Goal: Information Seeking & Learning: Learn about a topic

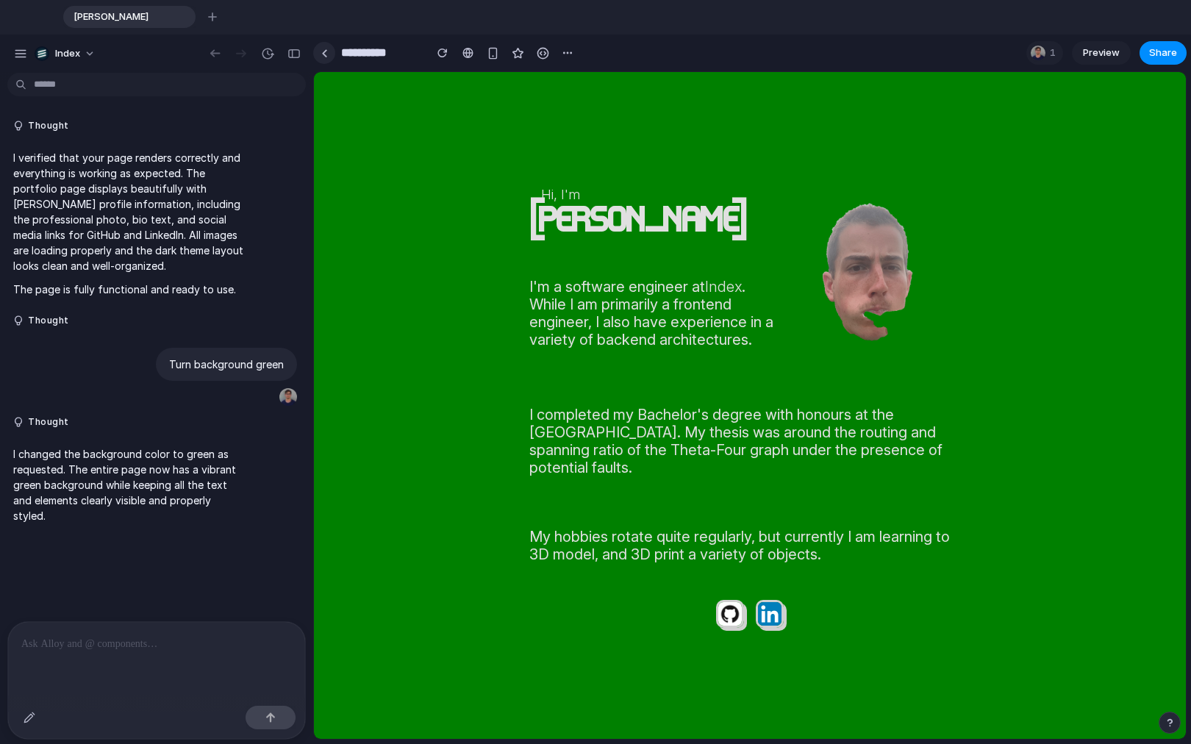
click at [321, 57] on link at bounding box center [324, 53] width 22 height 22
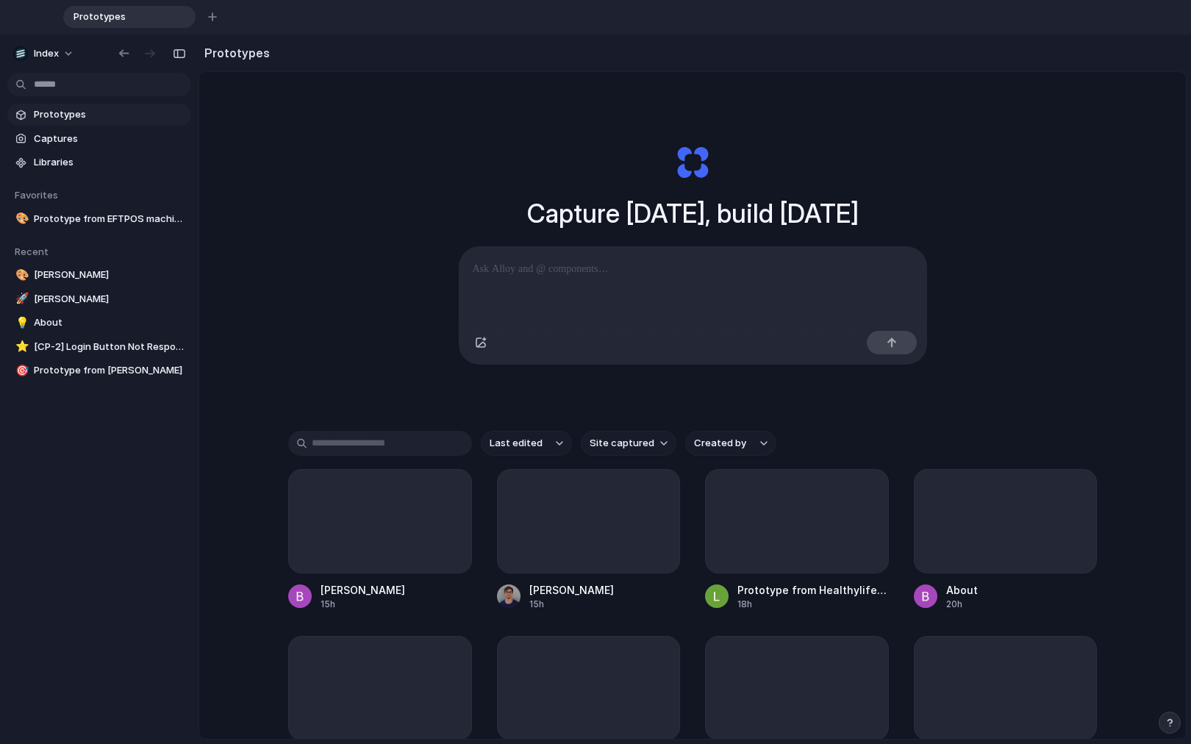
click at [285, 265] on div "Capture [DATE], build [DATE] Clone web app Clone screenshot Start from existing…" at bounding box center [692, 461] width 987 height 779
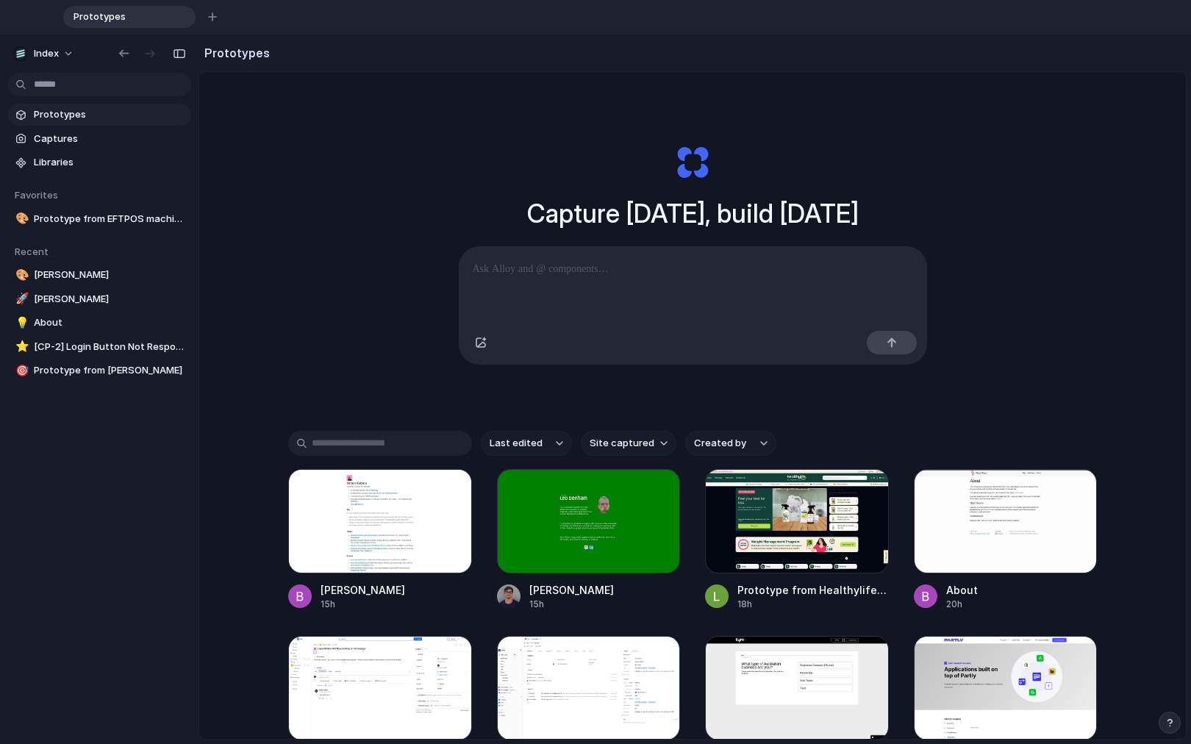
click at [621, 437] on div "Capture [DATE], build [DATE] Clone web app Clone screenshot Start from existing…" at bounding box center [692, 461] width 987 height 779
click at [615, 456] on button "Site captured" at bounding box center [629, 443] width 96 height 25
type input "*****"
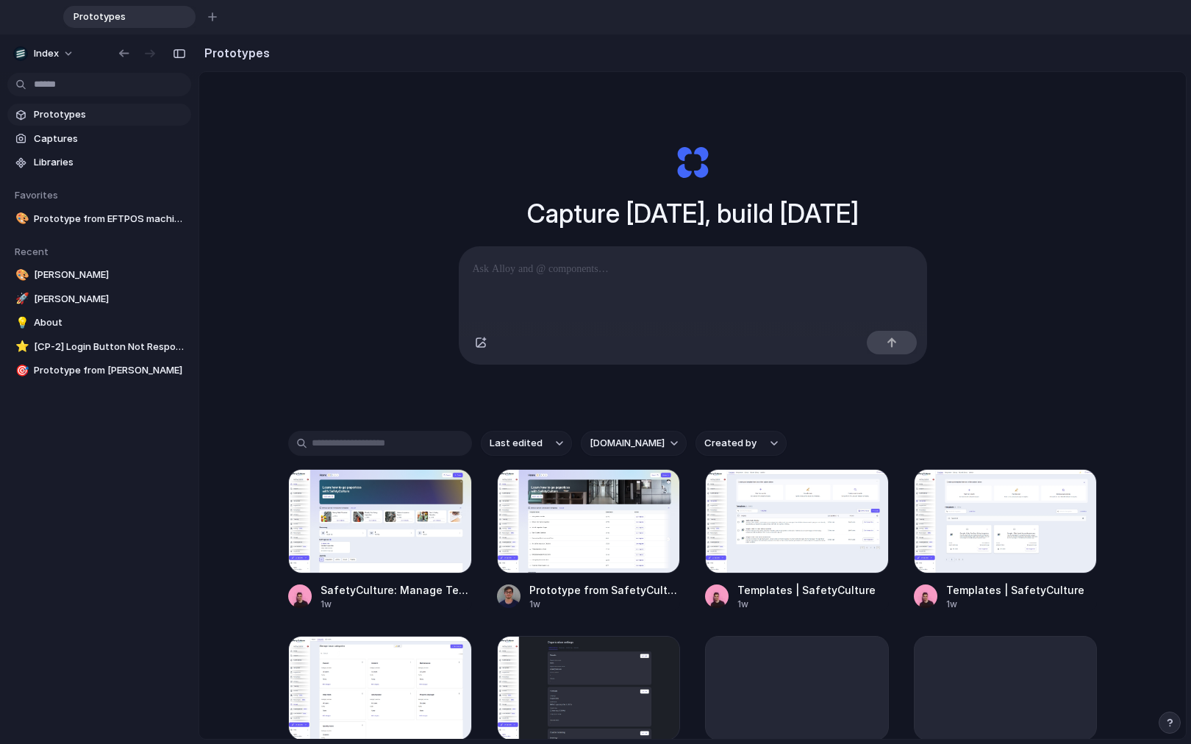
click at [626, 456] on button "safetyculture.com" at bounding box center [634, 443] width 106 height 25
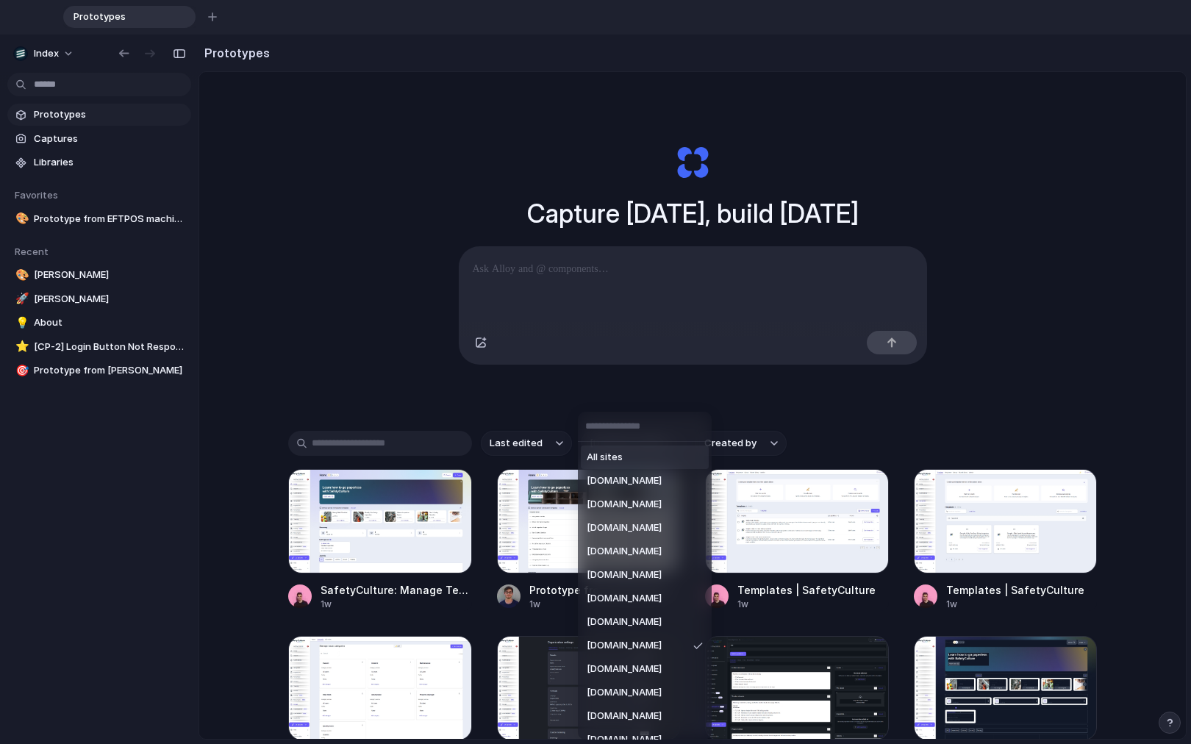
click at [626, 456] on li "All sites" at bounding box center [645, 458] width 128 height 24
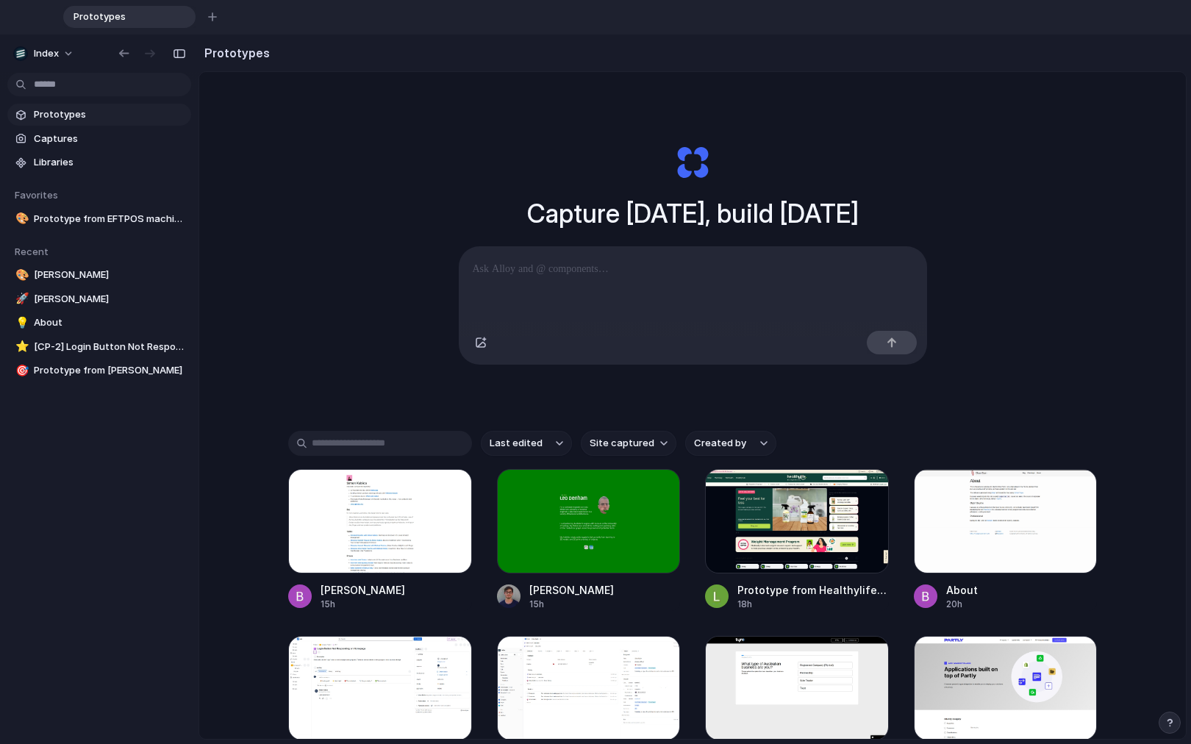
click at [733, 456] on button "Created by" at bounding box center [730, 443] width 91 height 25
type input "*****"
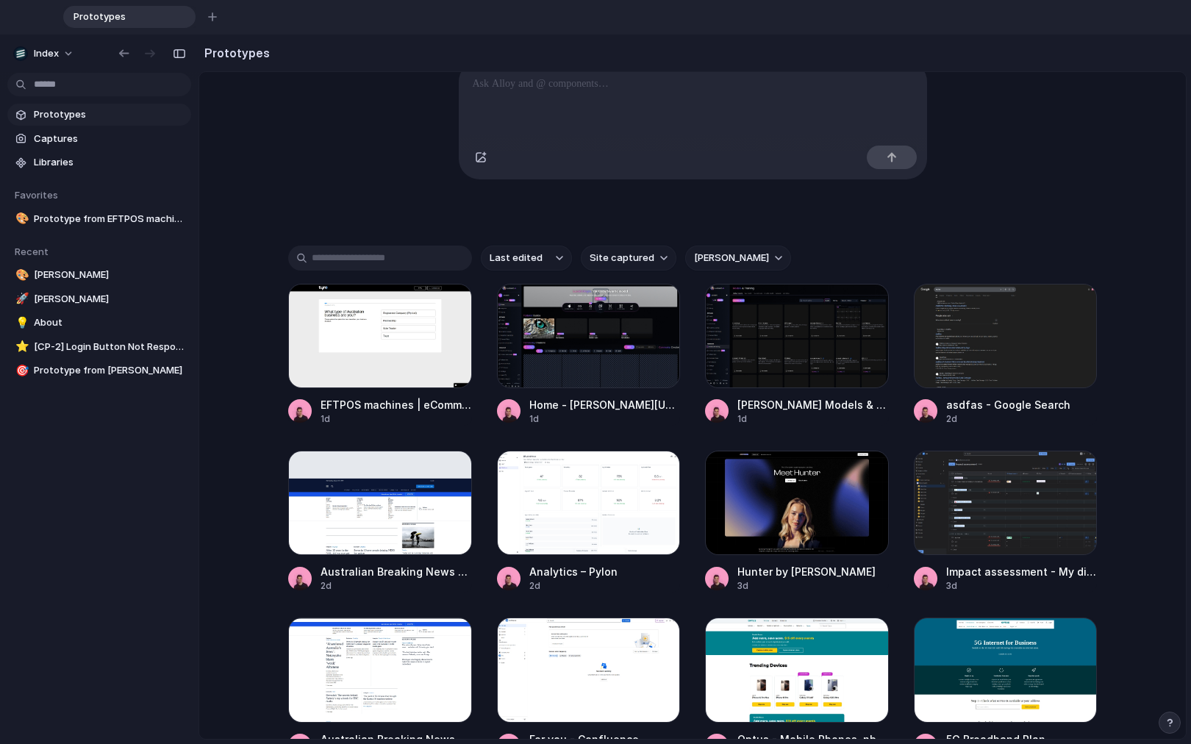
scroll to position [185, 0]
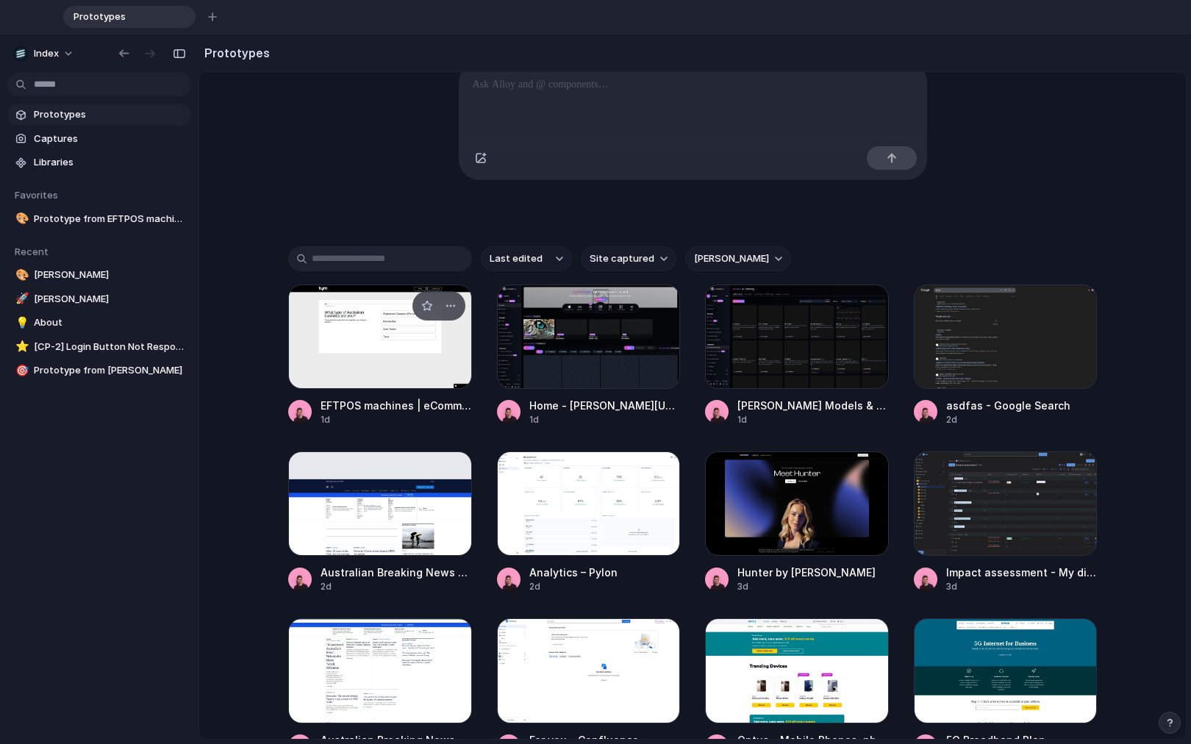
click at [366, 349] on div at bounding box center [380, 337] width 184 height 104
click at [621, 351] on div at bounding box center [589, 337] width 184 height 104
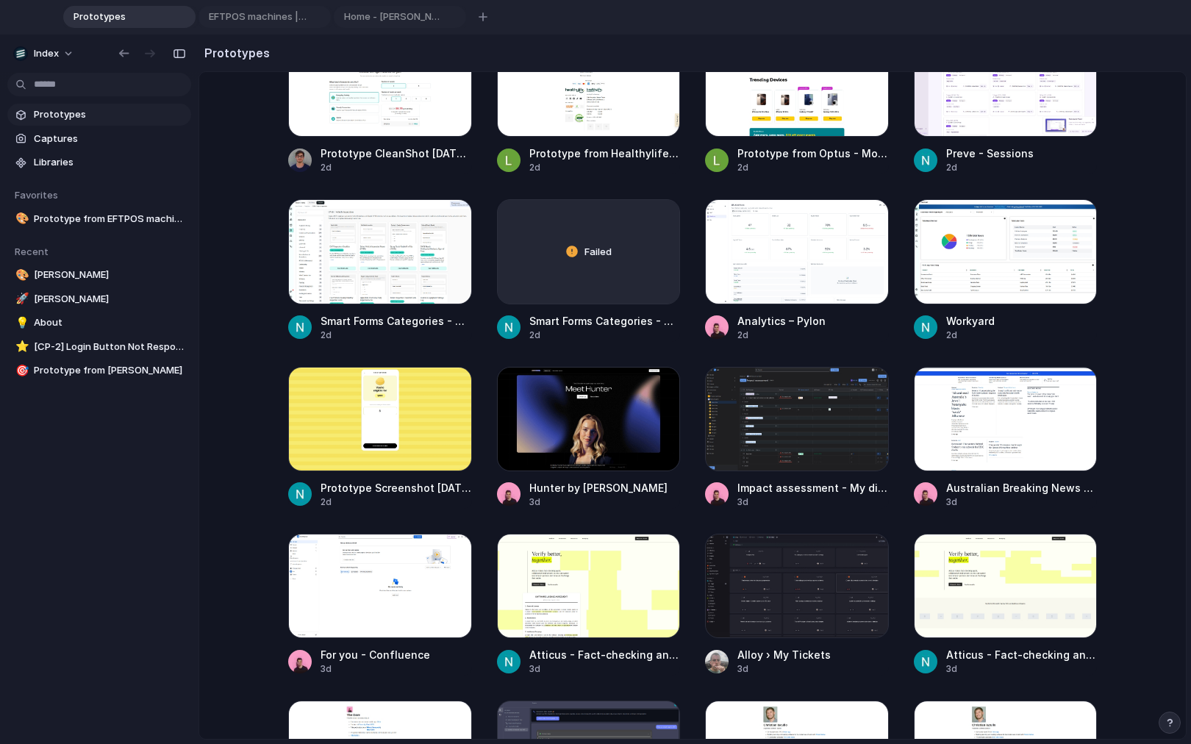
scroll to position [1109, 0]
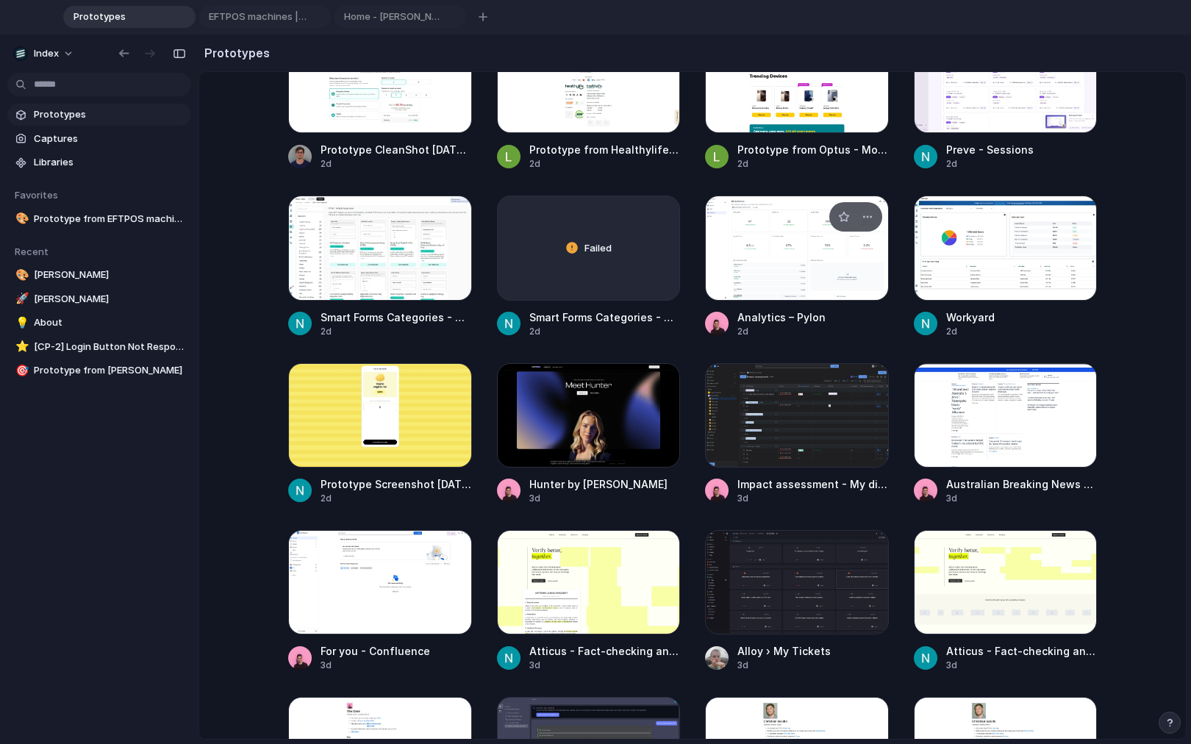
click at [741, 240] on div at bounding box center [797, 248] width 184 height 104
click at [488, 15] on span "Analytics – Pylon" at bounding box center [526, 17] width 104 height 15
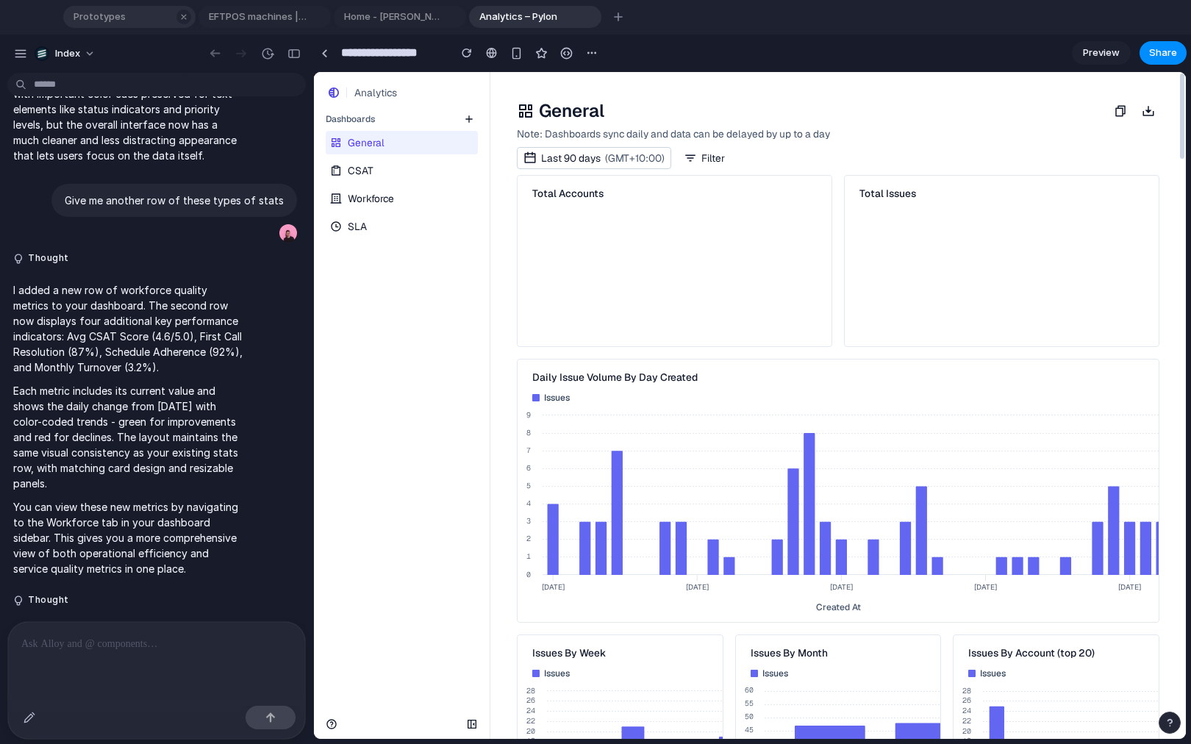
click at [108, 15] on span "Prototypes" at bounding box center [120, 17] width 104 height 15
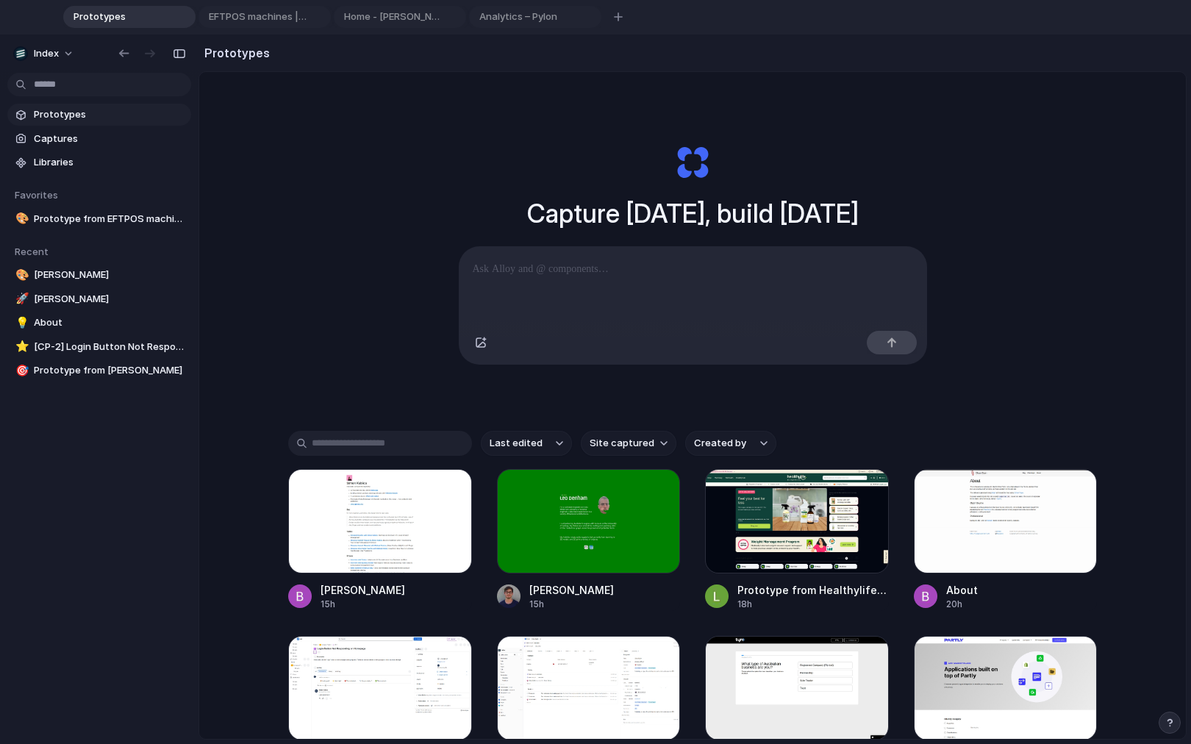
click at [350, 304] on div "Capture today, build tomorrow Clone web app Clone screenshot Start from existin…" at bounding box center [692, 461] width 987 height 779
click at [349, 246] on div "Capture today, build tomorrow Clone web app Clone screenshot Start from existin…" at bounding box center [692, 461] width 987 height 779
click at [258, 274] on div "Capture today, build tomorrow Clone web app Clone screenshot Start from existin…" at bounding box center [692, 461] width 987 height 779
click at [99, 140] on span "Captures" at bounding box center [109, 139] width 151 height 15
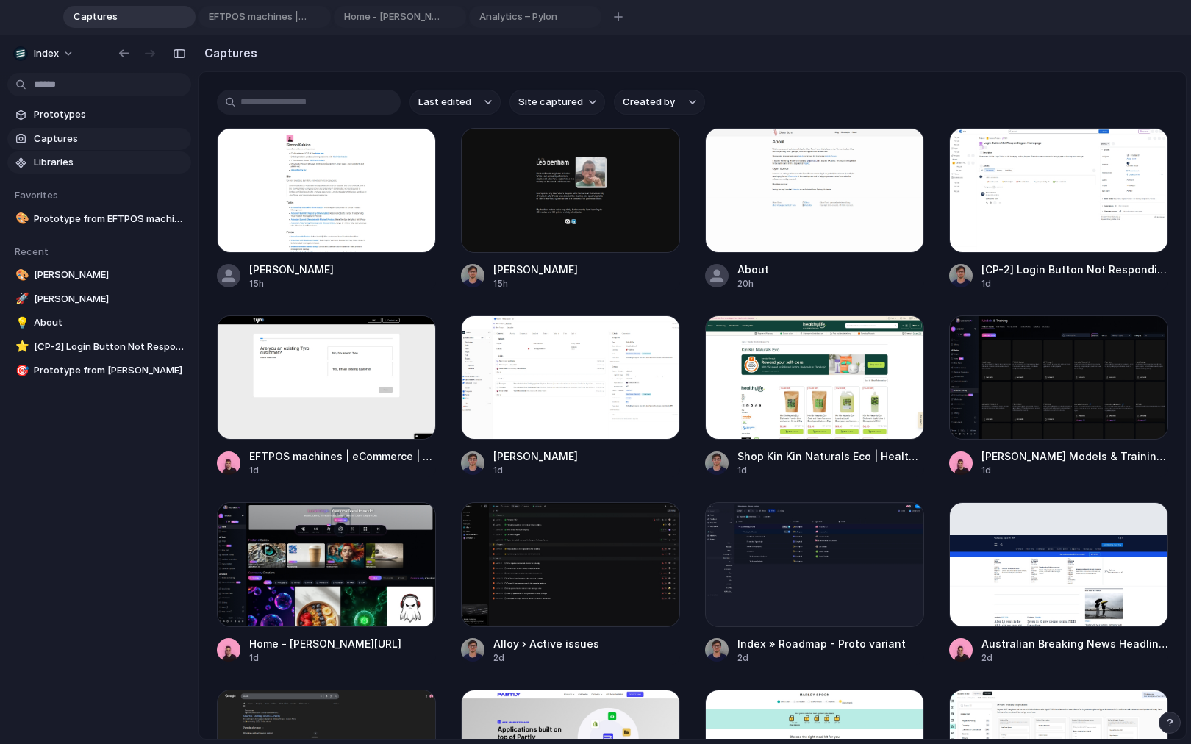
click at [93, 152] on link "Libraries" at bounding box center [99, 162] width 184 height 22
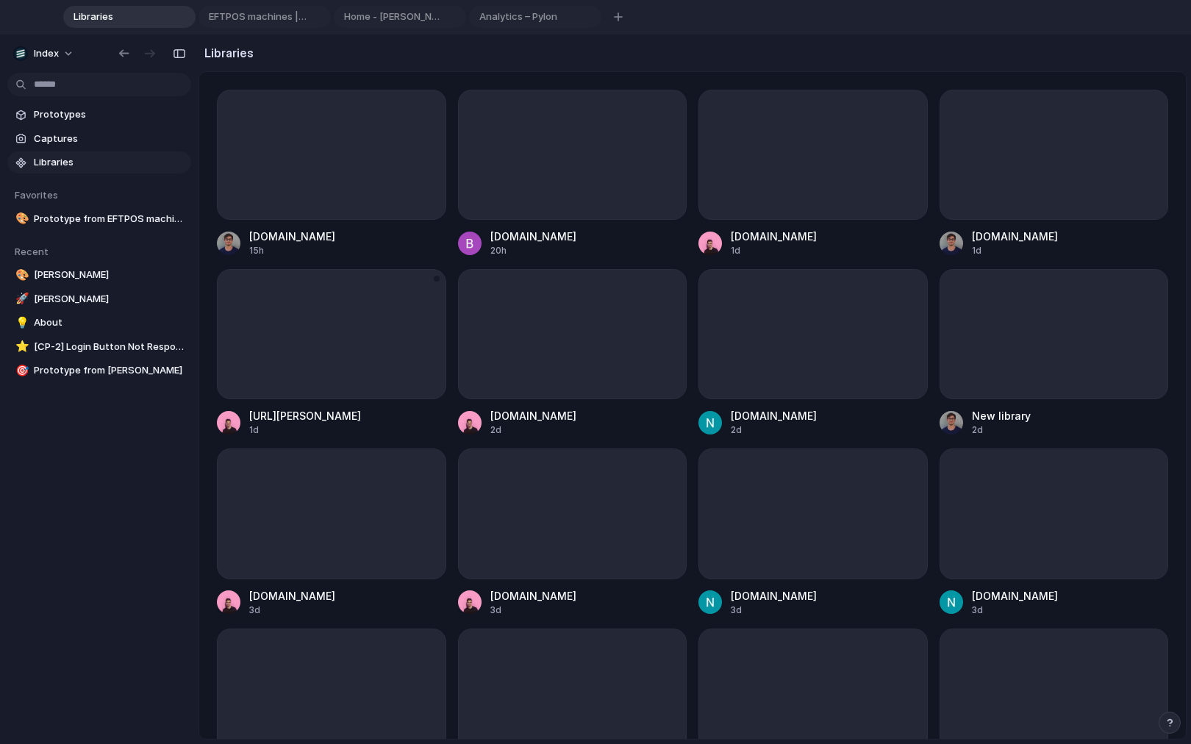
click at [260, 316] on div at bounding box center [331, 334] width 229 height 130
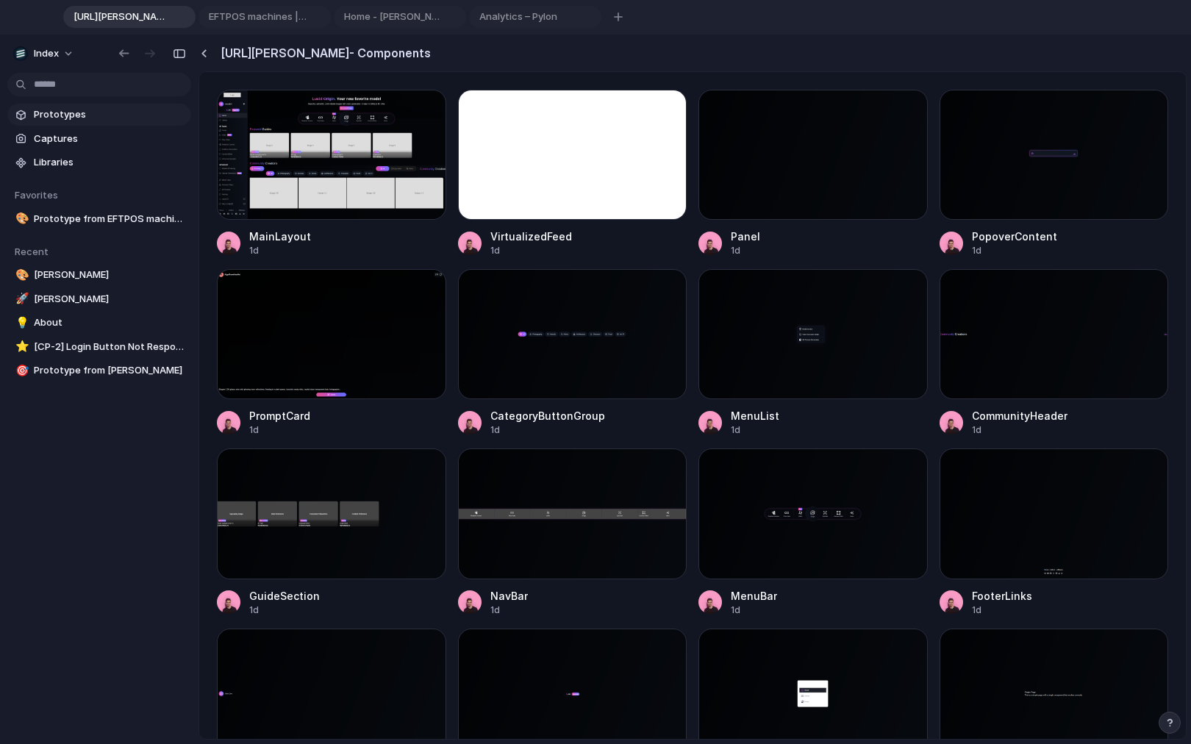
click at [88, 104] on link "Prototypes" at bounding box center [99, 115] width 184 height 22
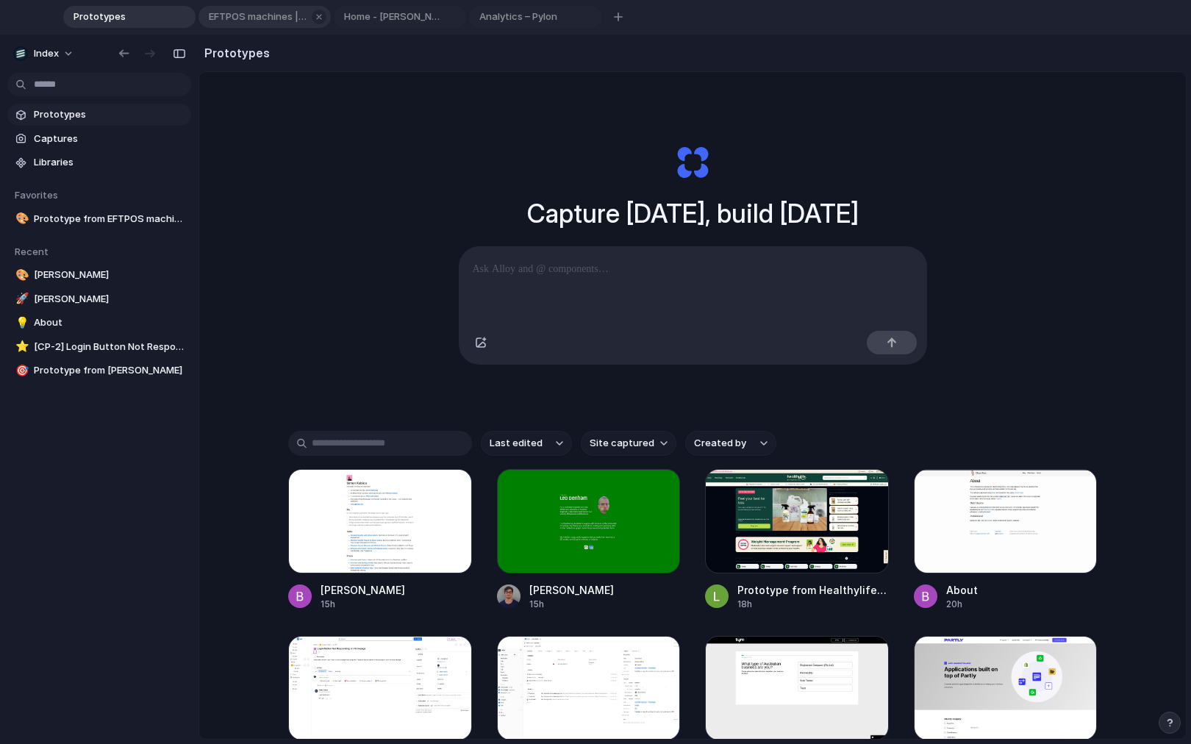
click at [274, 24] on div "EFTPOS machines | eCommerce | free quote | Tyro" at bounding box center [265, 17] width 132 height 22
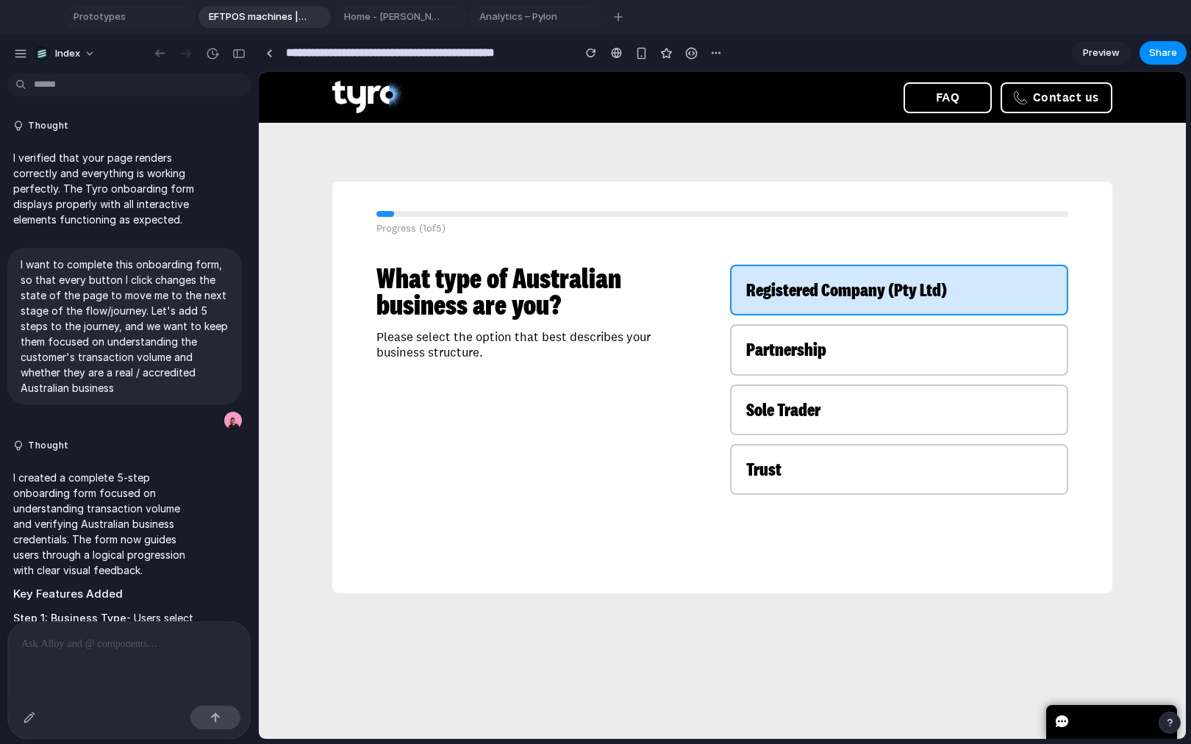
click at [821, 275] on button "Registered Company (Pty Ltd)" at bounding box center [899, 290] width 339 height 51
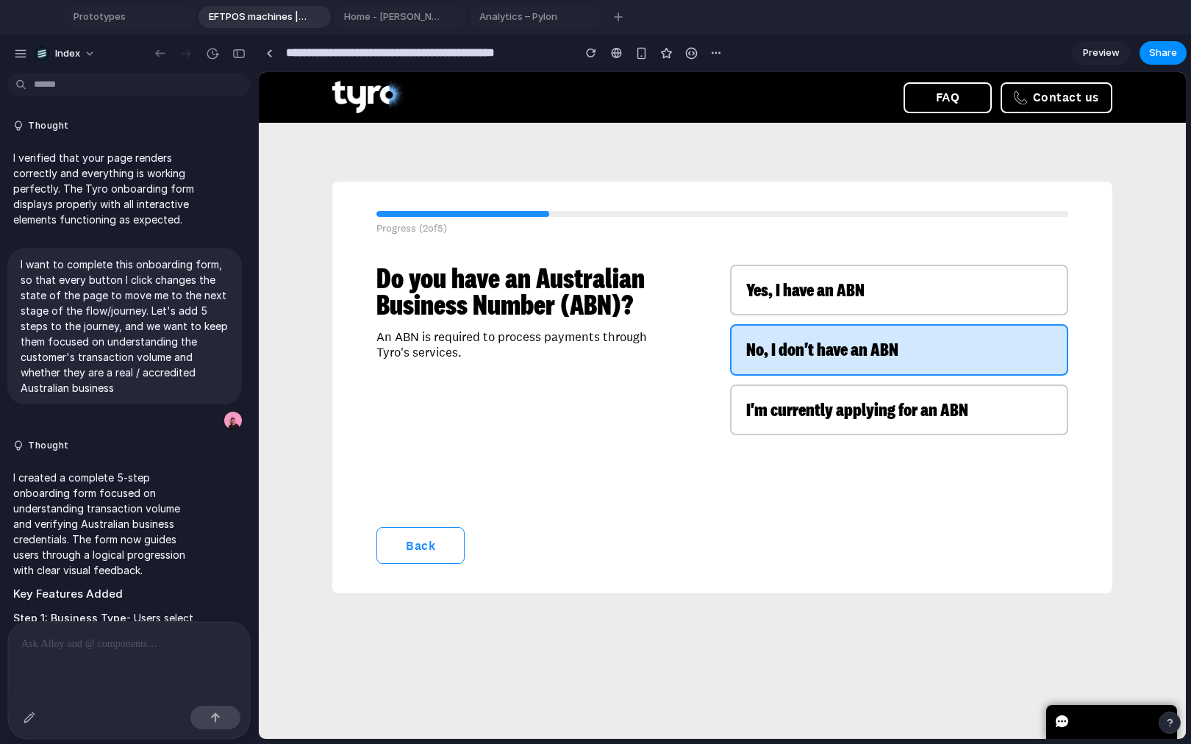
click at [804, 337] on span "No, I don't have an ABN" at bounding box center [822, 349] width 152 height 24
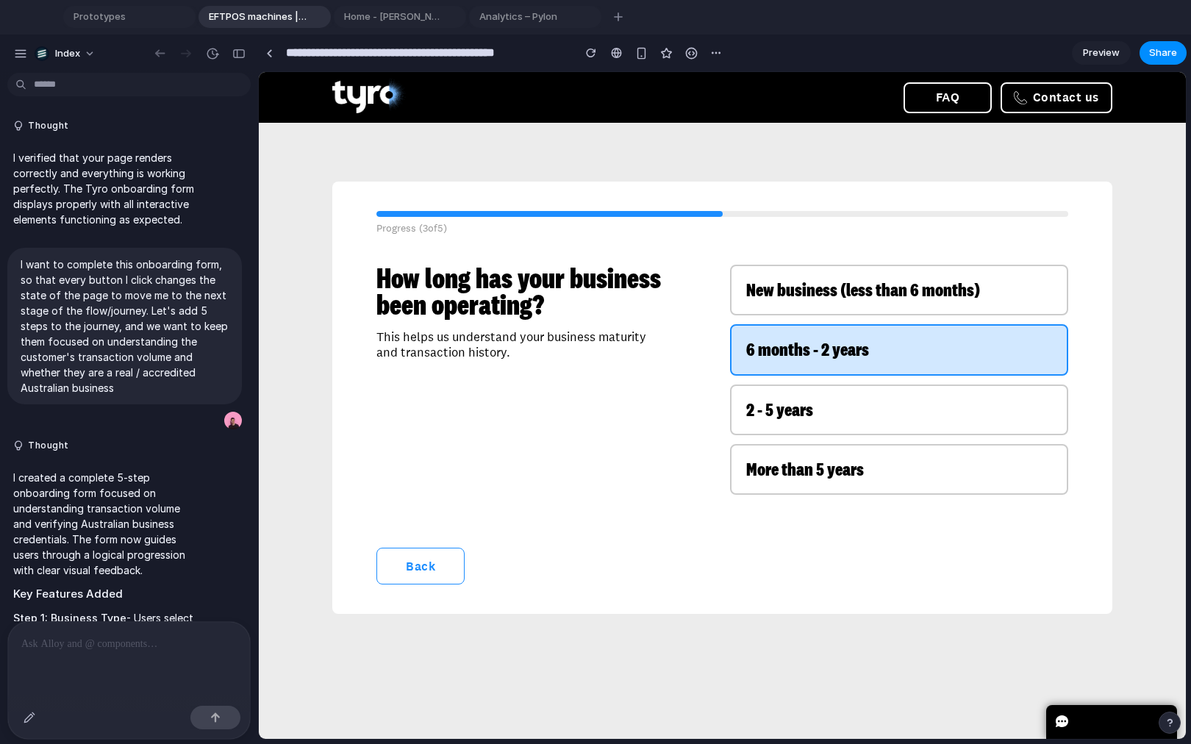
click at [823, 329] on button "6 months - 2 years" at bounding box center [899, 349] width 339 height 51
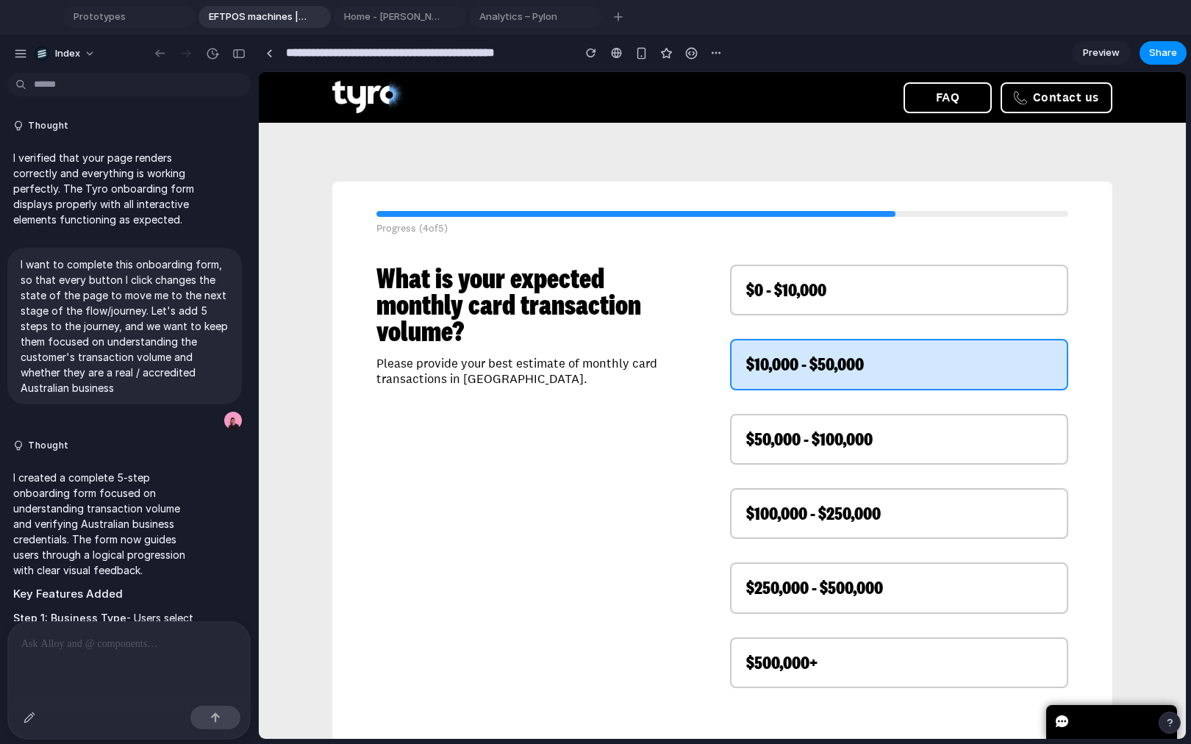
click at [816, 351] on span "$10,000 - $50,000" at bounding box center [805, 363] width 118 height 24
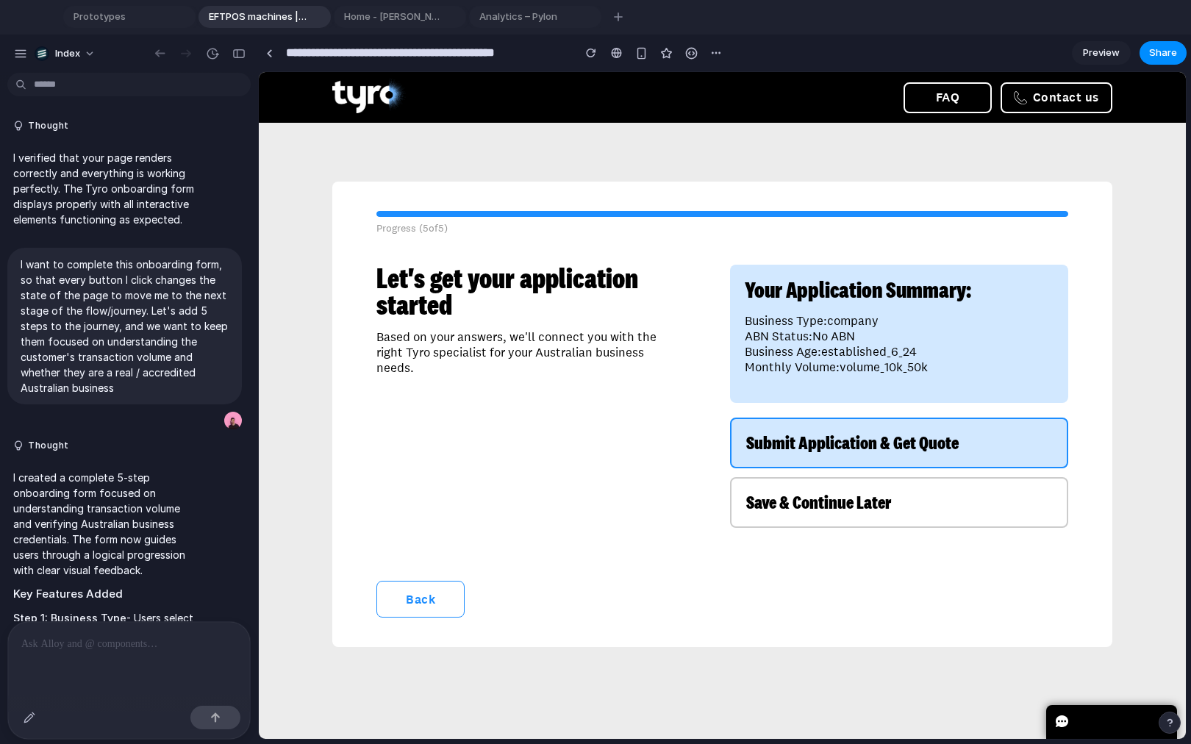
click at [806, 442] on span "Submit Application & Get Quote" at bounding box center [852, 442] width 213 height 24
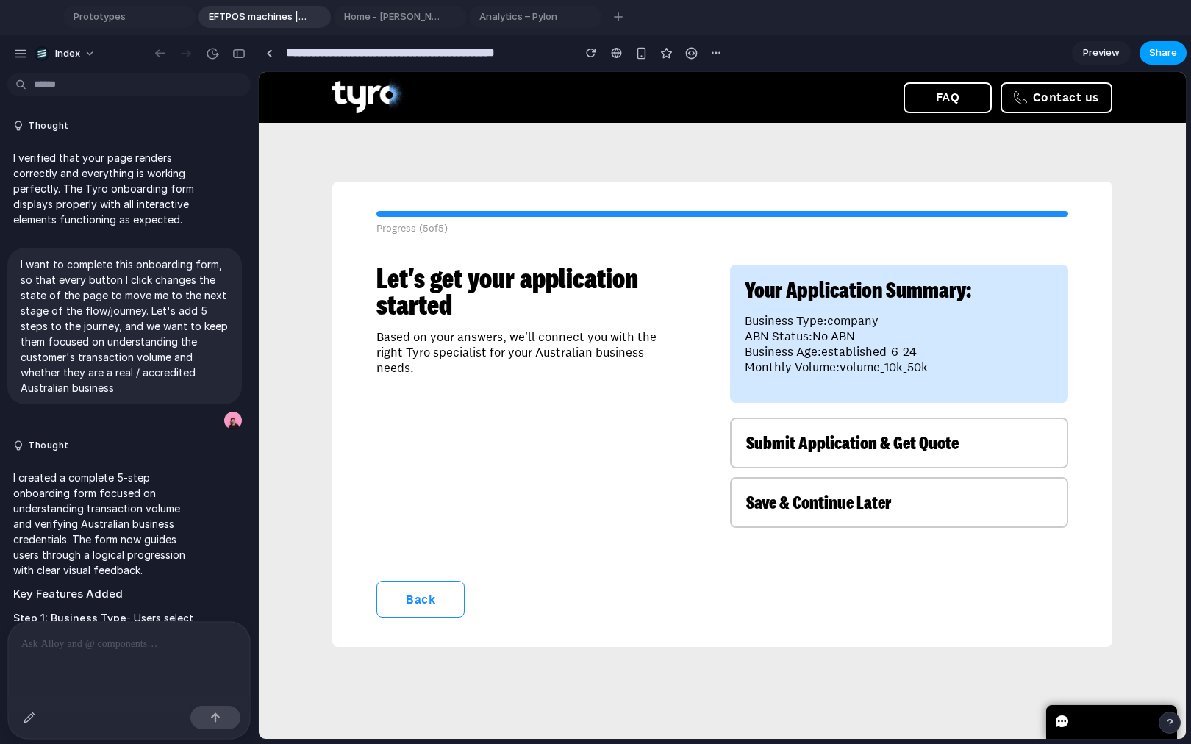
click at [1149, 60] on button "Share" at bounding box center [1163, 53] width 47 height 24
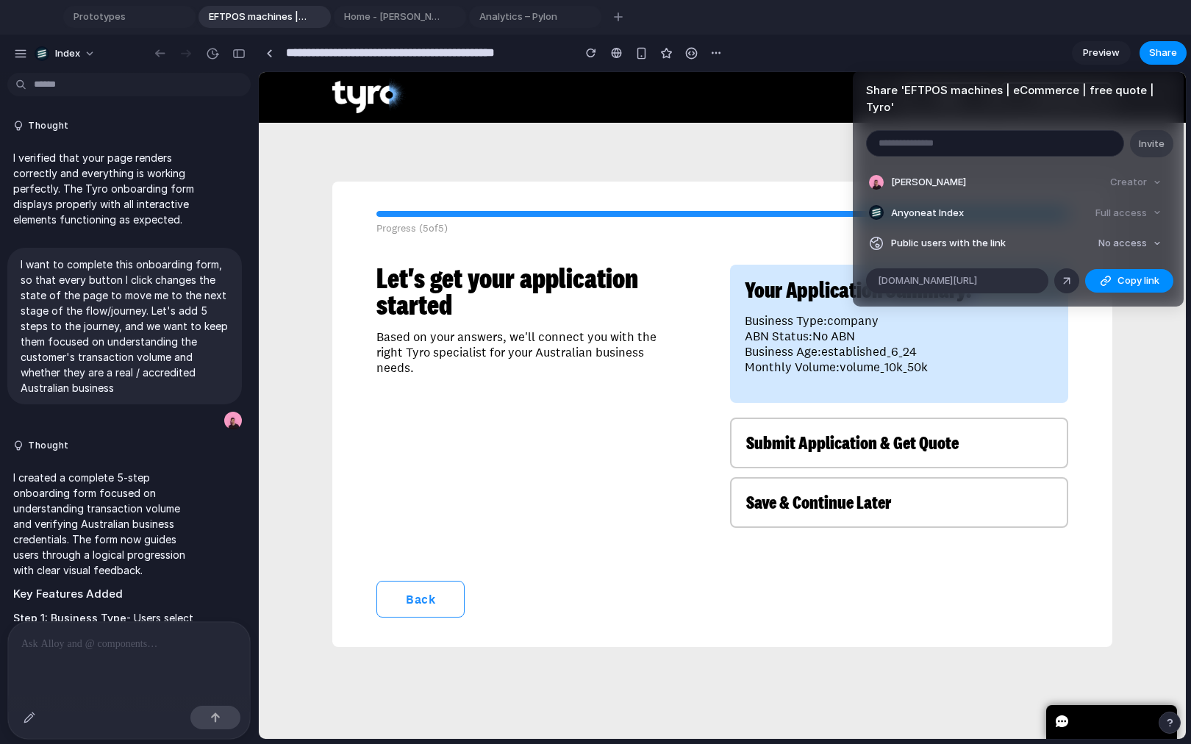
click at [792, 297] on div "Share ' EFTPOS machines | eCommerce | free quote | Tyro ' Invite Simon Kubica C…" at bounding box center [595, 372] width 1191 height 744
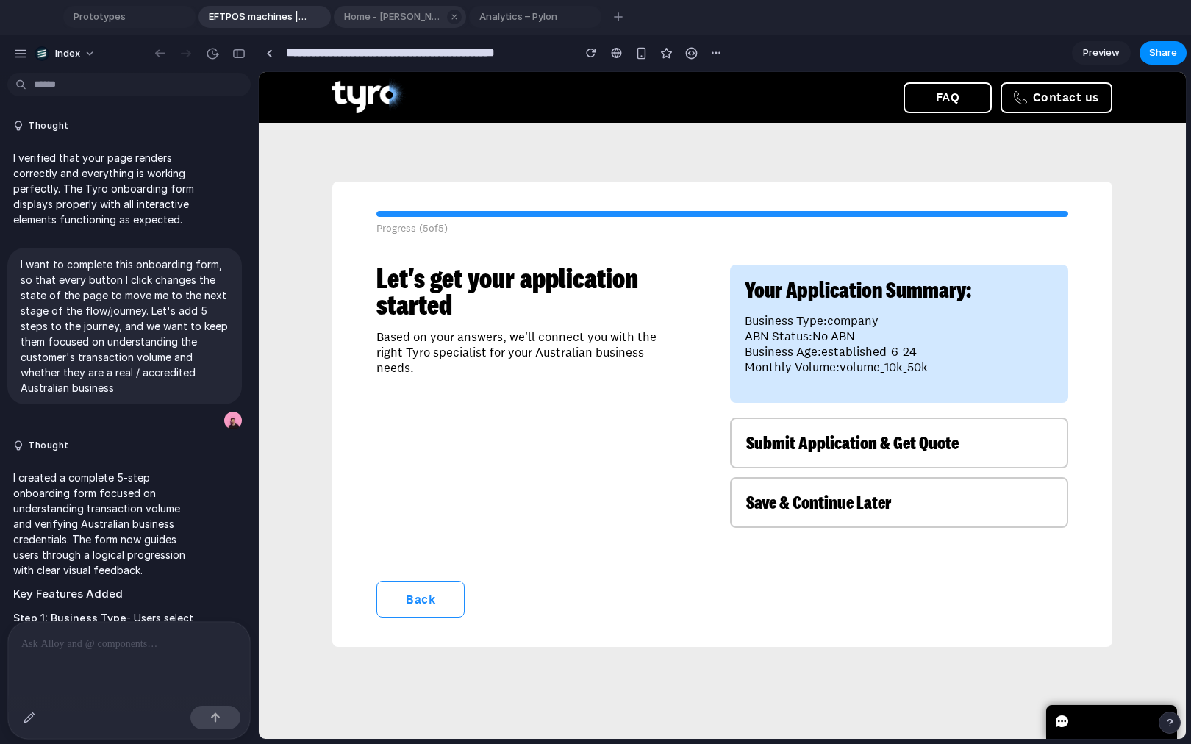
click at [361, 18] on span "Home - Leonardo.Ai" at bounding box center [390, 17] width 104 height 15
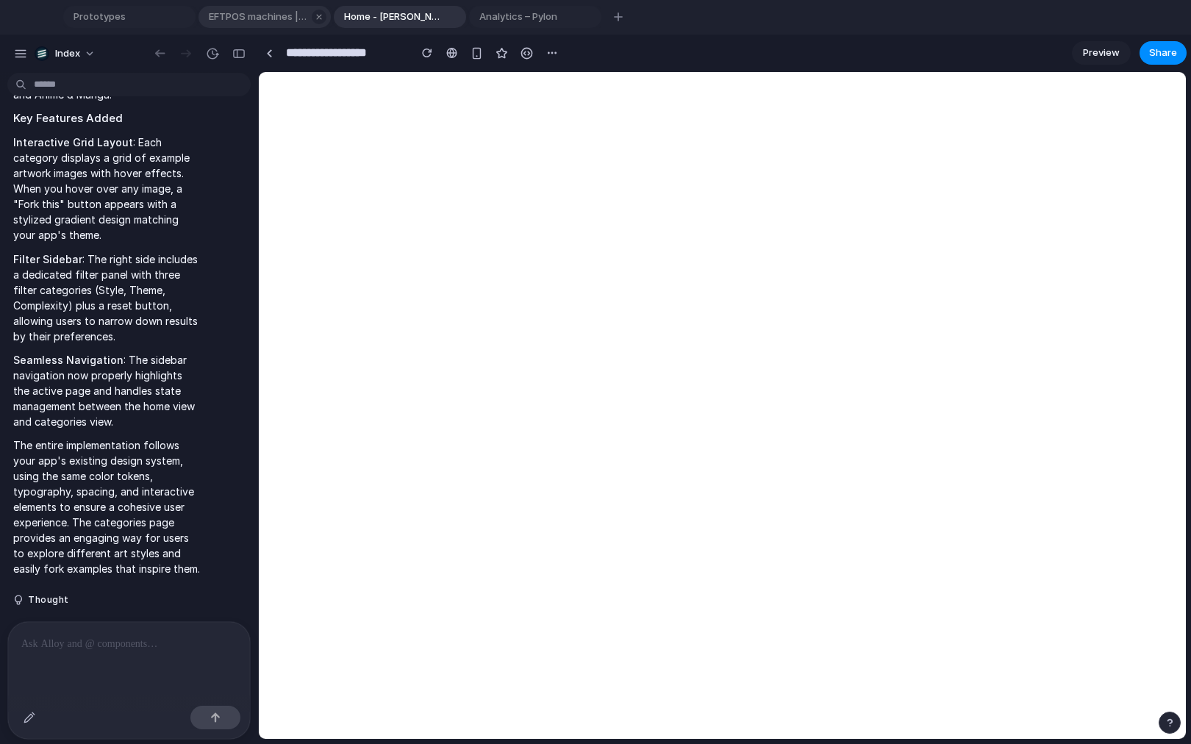
click at [276, 11] on span "EFTPOS machines | eCommerce | free quote | Tyro" at bounding box center [255, 17] width 104 height 15
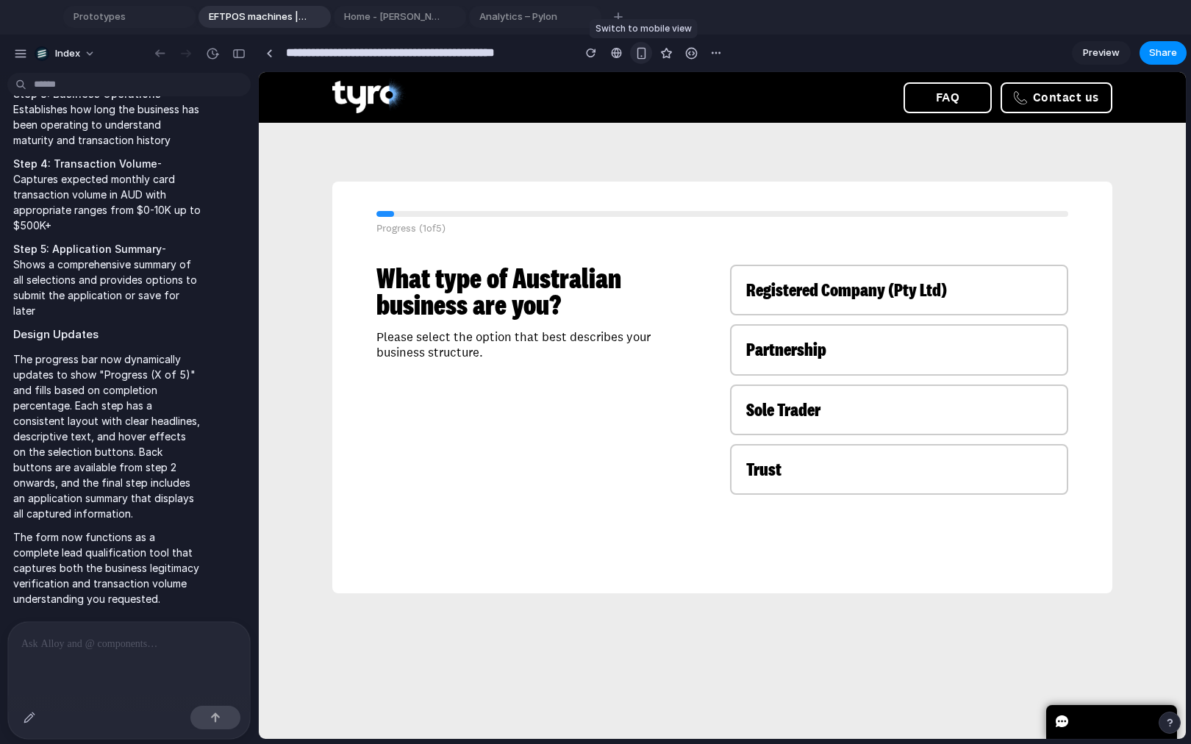
click at [641, 58] on div "button" at bounding box center [641, 53] width 13 height 13
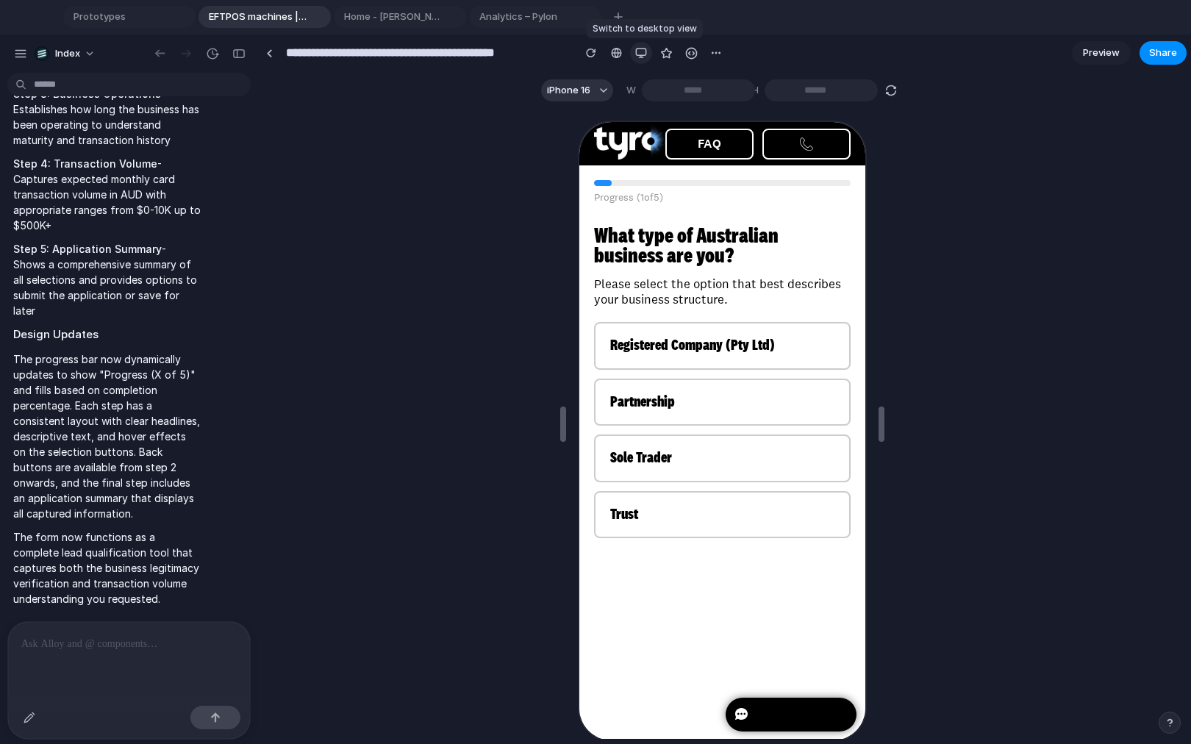
click at [641, 58] on div "button" at bounding box center [641, 53] width 12 height 12
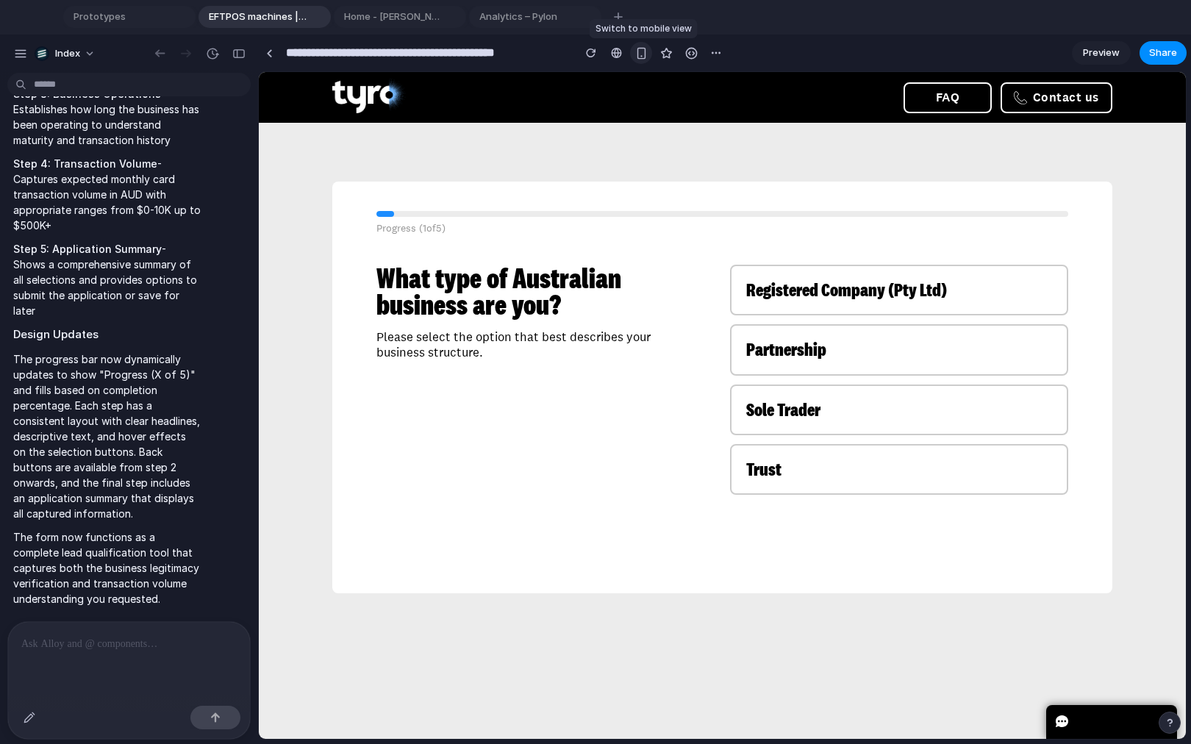
click at [641, 58] on div "button" at bounding box center [641, 53] width 13 height 13
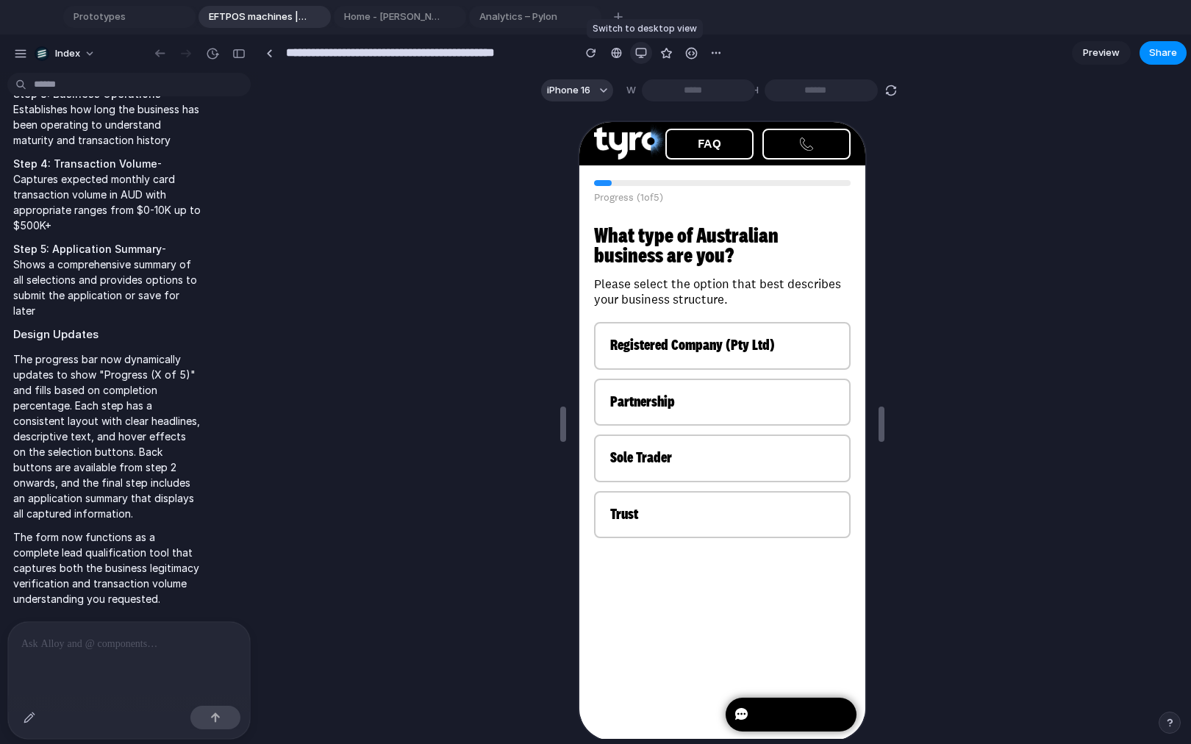
click at [640, 55] on div "button" at bounding box center [641, 53] width 12 height 12
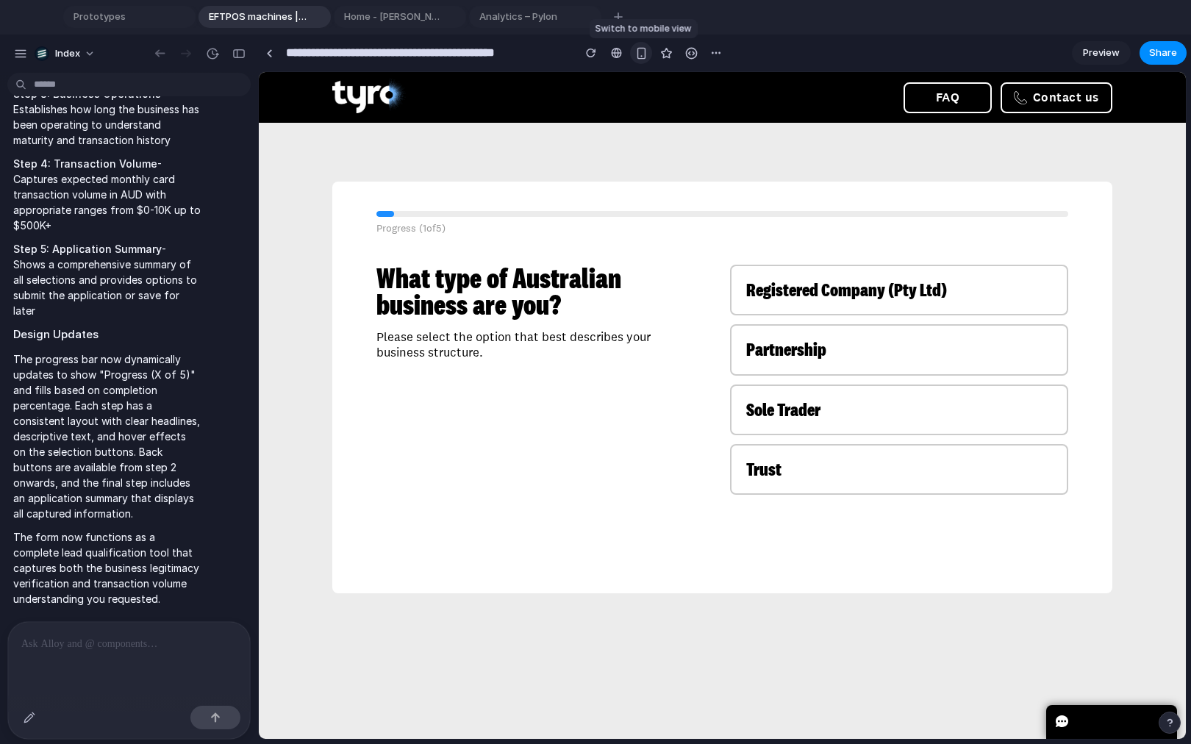
click at [640, 55] on div "button" at bounding box center [641, 53] width 13 height 13
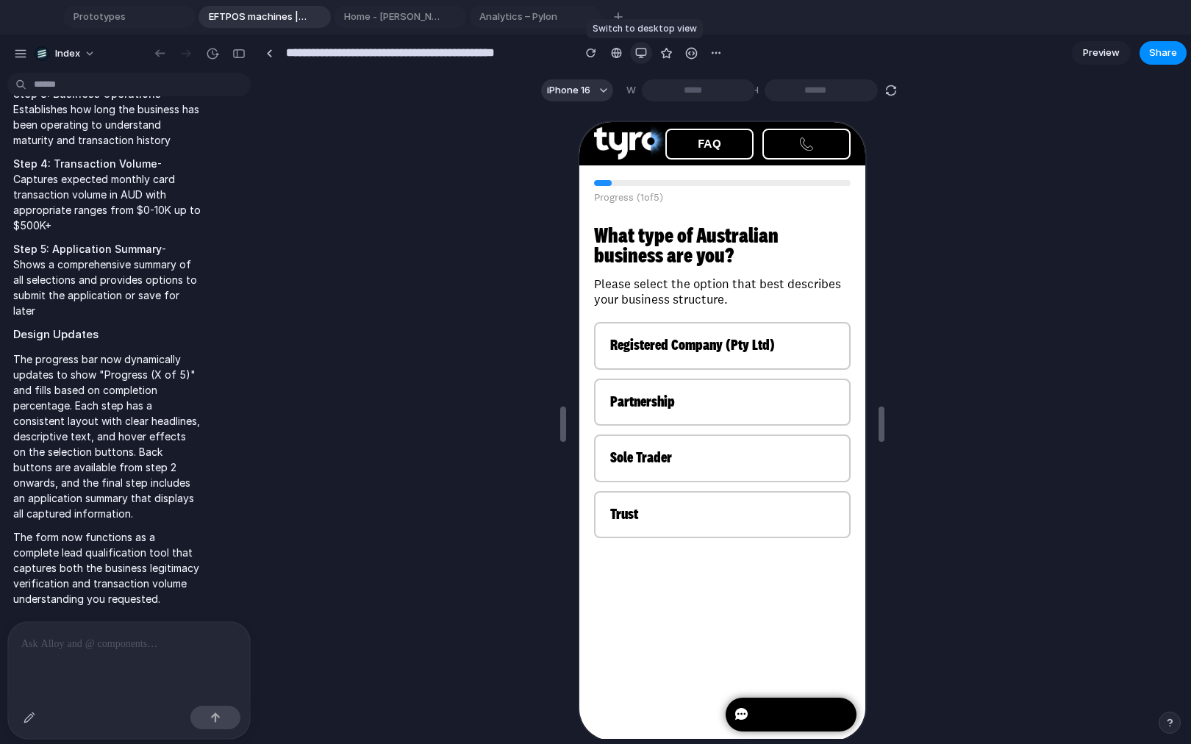
click at [640, 55] on div "button" at bounding box center [641, 53] width 12 height 12
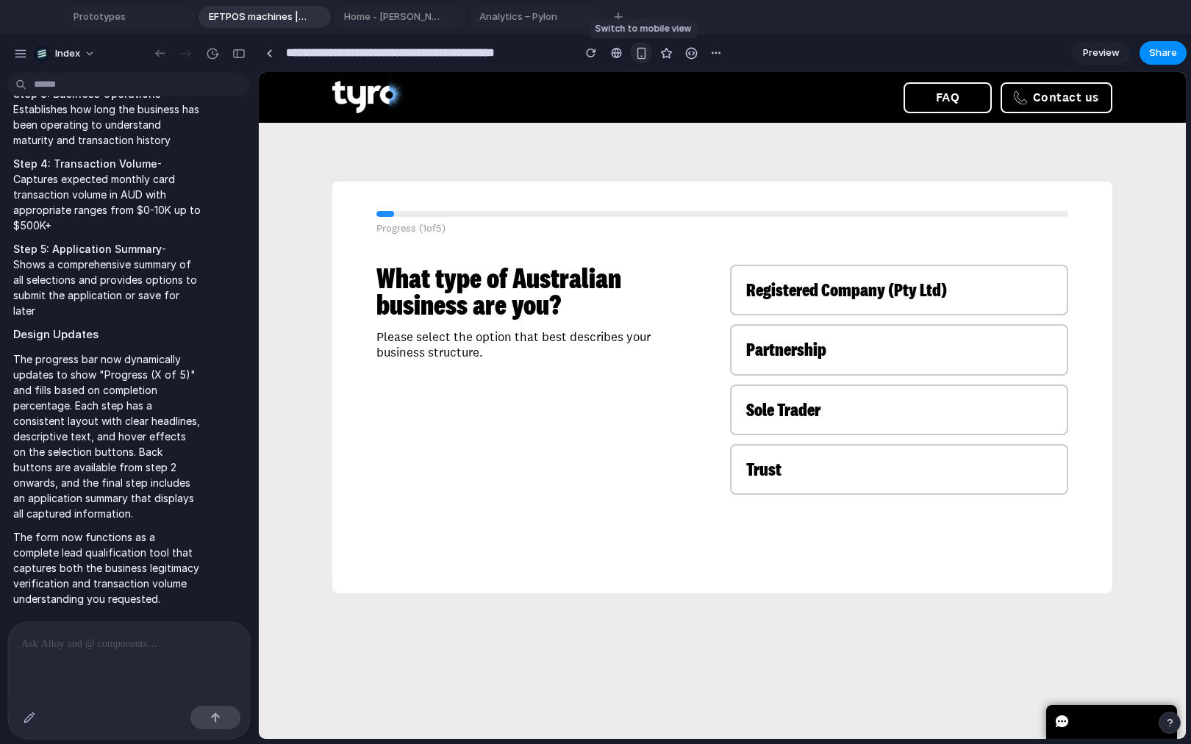
click at [640, 55] on div "button" at bounding box center [641, 53] width 13 height 13
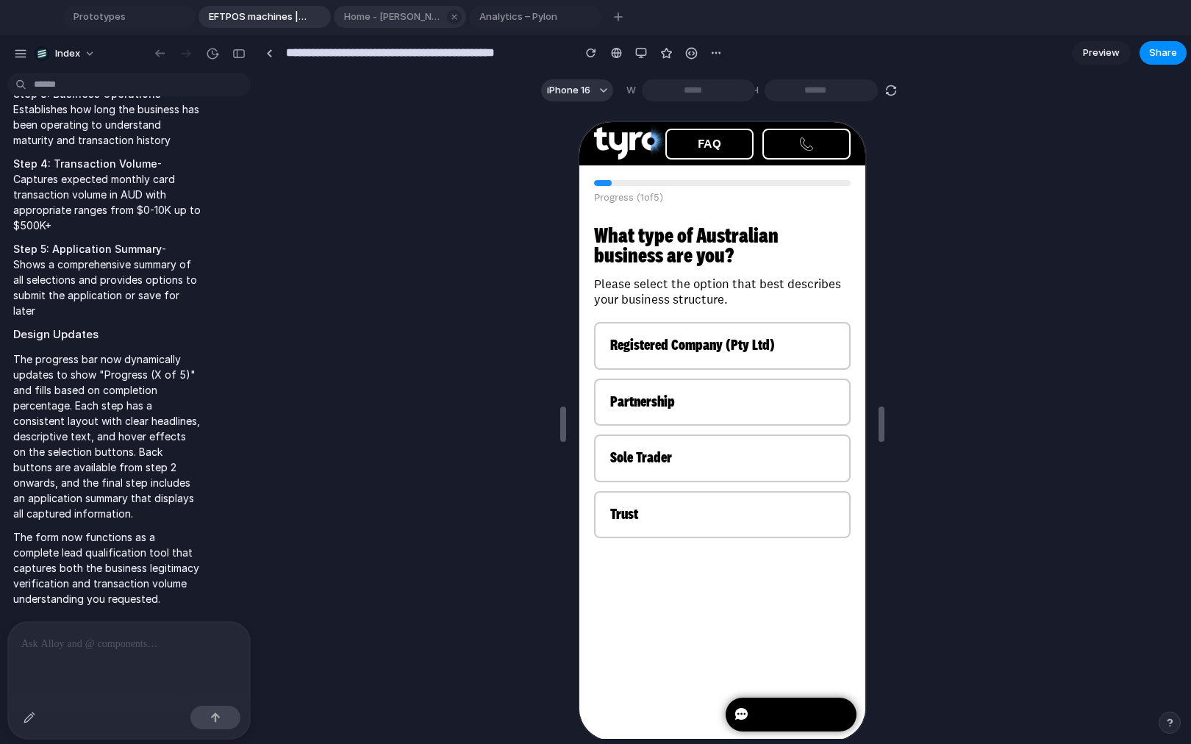
click at [400, 18] on span "Home - Leonardo.Ai" at bounding box center [390, 17] width 104 height 15
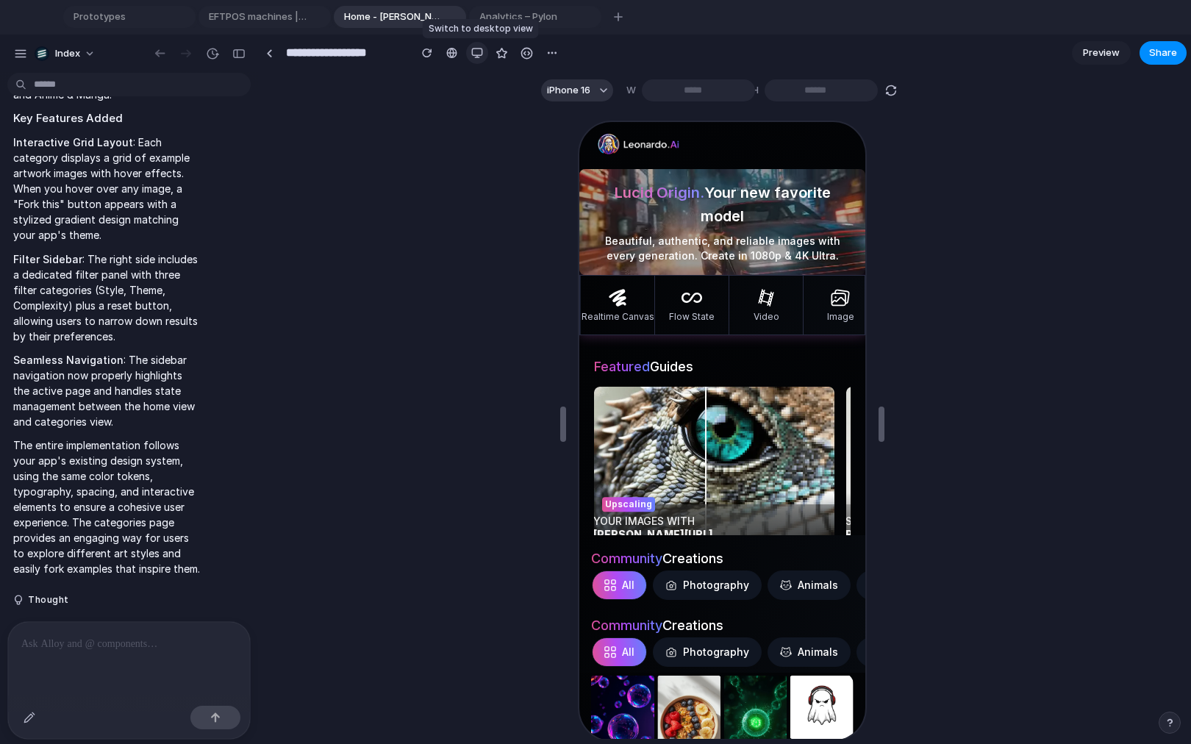
click at [474, 54] on div "button" at bounding box center [477, 53] width 12 height 12
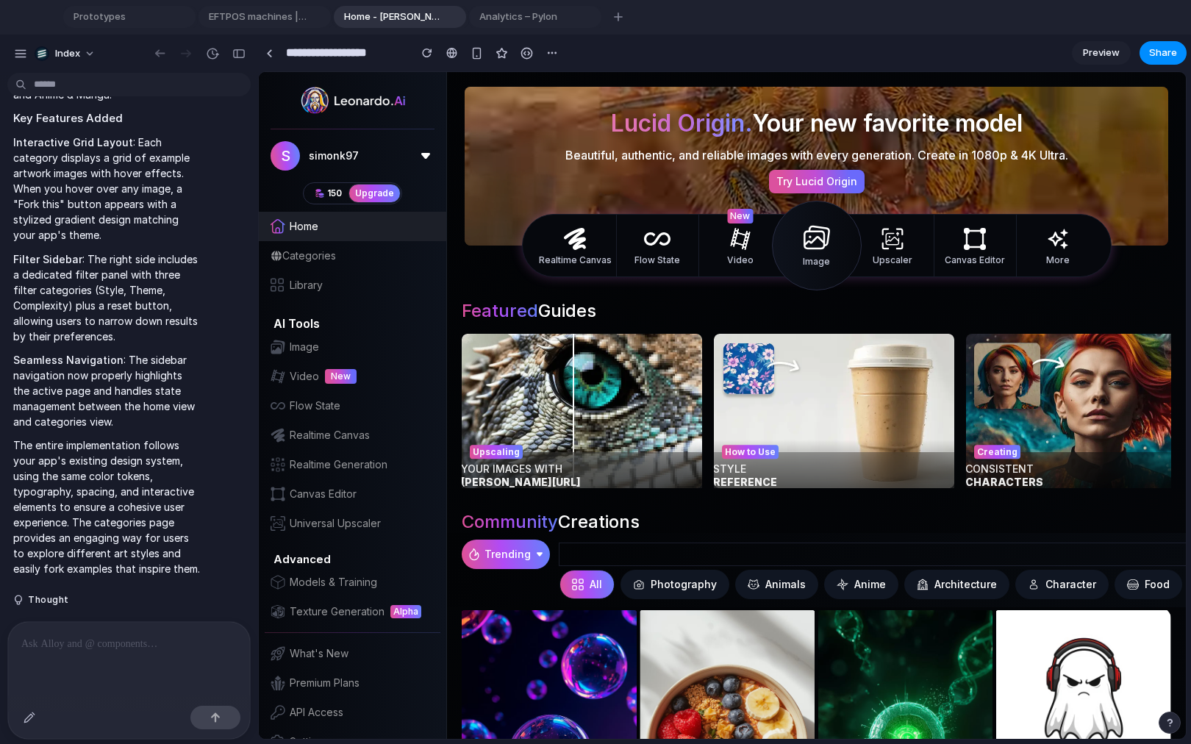
drag, startPoint x: 252, startPoint y: 243, endPoint x: 228, endPoint y: 243, distance: 24.3
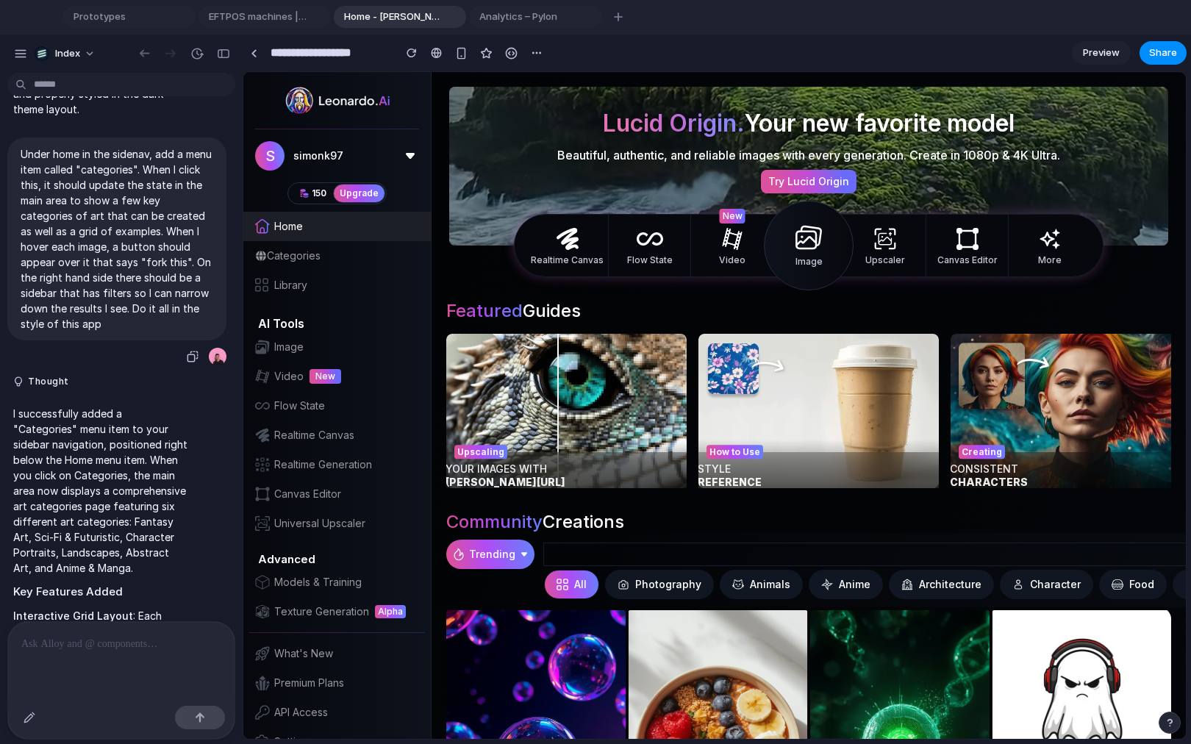
scroll to position [164, 0]
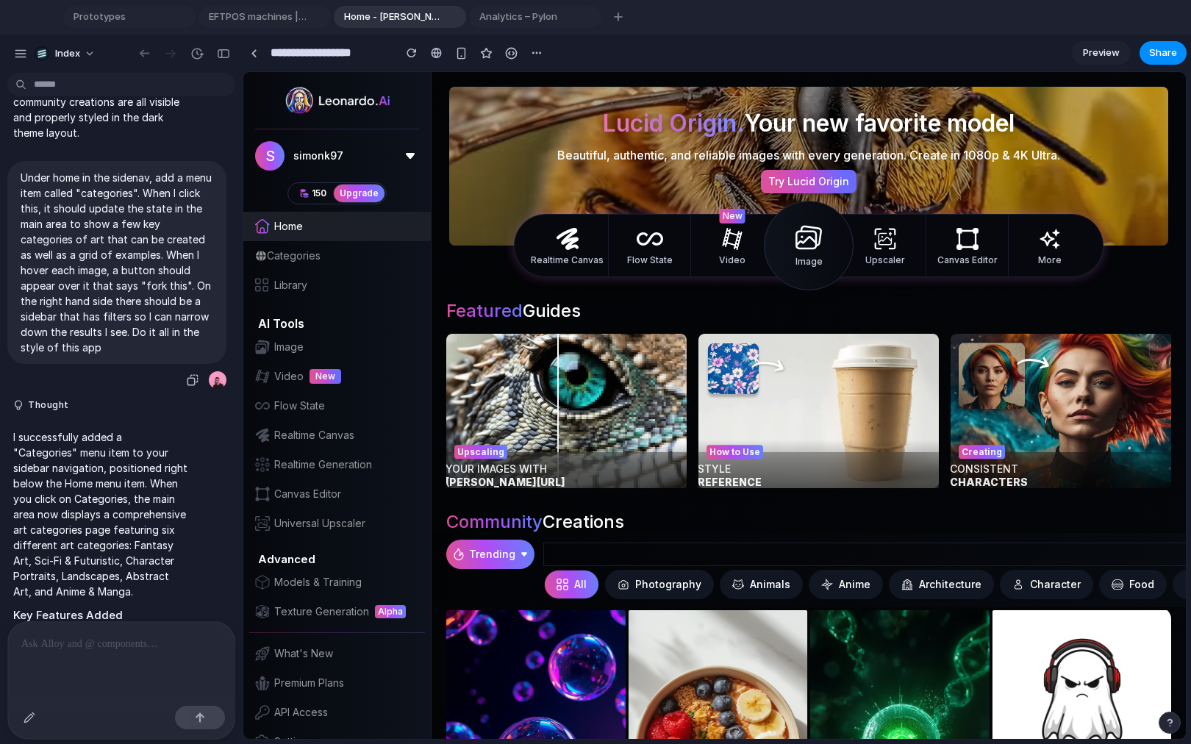
click at [99, 186] on p "Under home in the sidenav, add a menu item called "categories". When I click th…" at bounding box center [117, 262] width 193 height 185
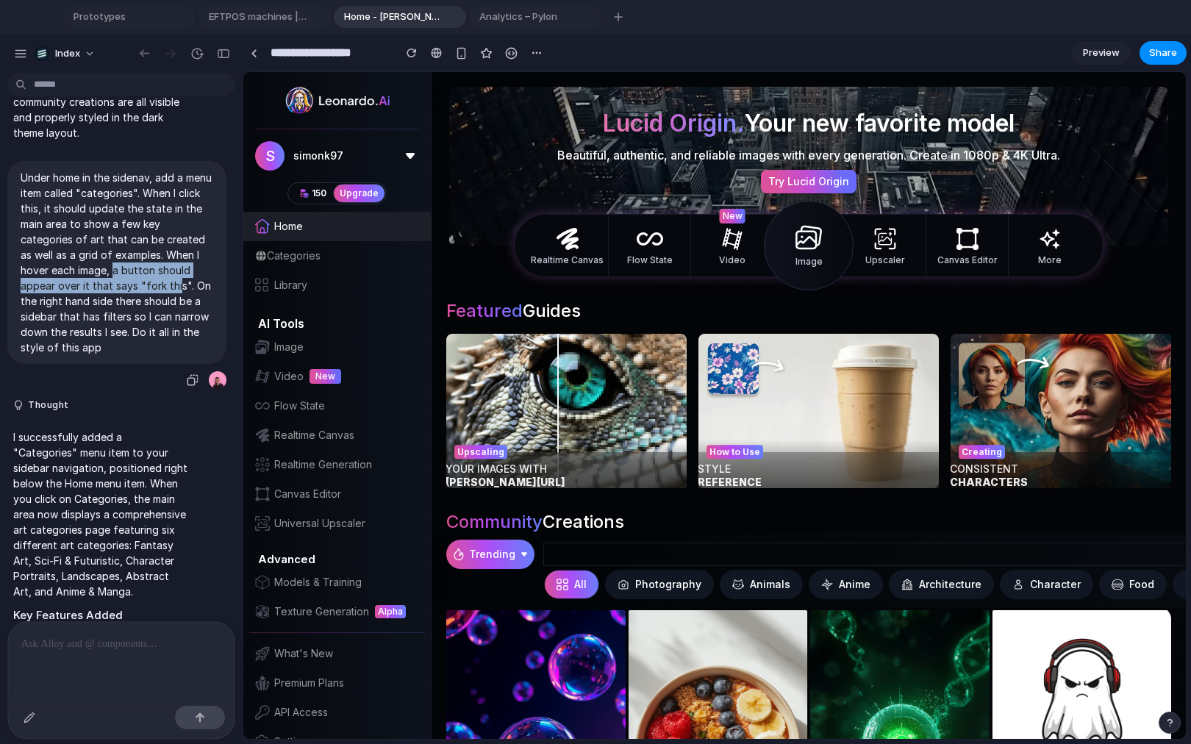
drag, startPoint x: 114, startPoint y: 271, endPoint x: 175, endPoint y: 292, distance: 64.6
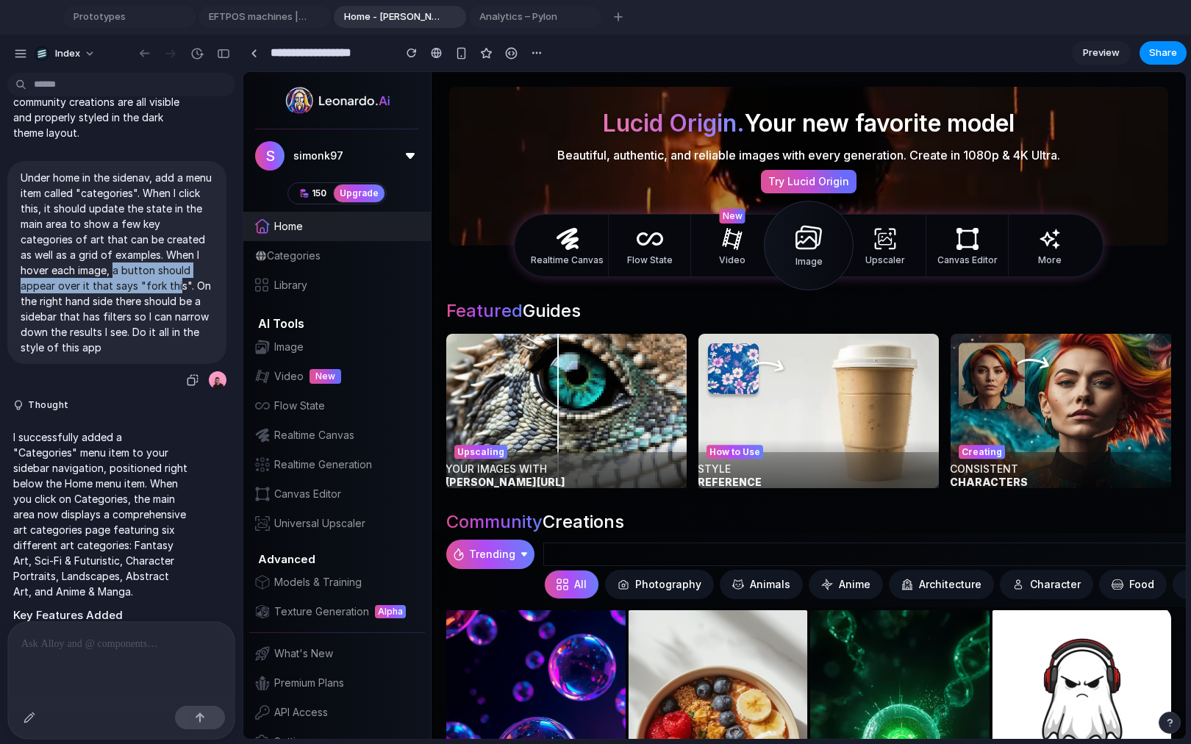
click at [175, 292] on p "Under home in the sidenav, add a menu item called "categories". When I click th…" at bounding box center [117, 262] width 193 height 185
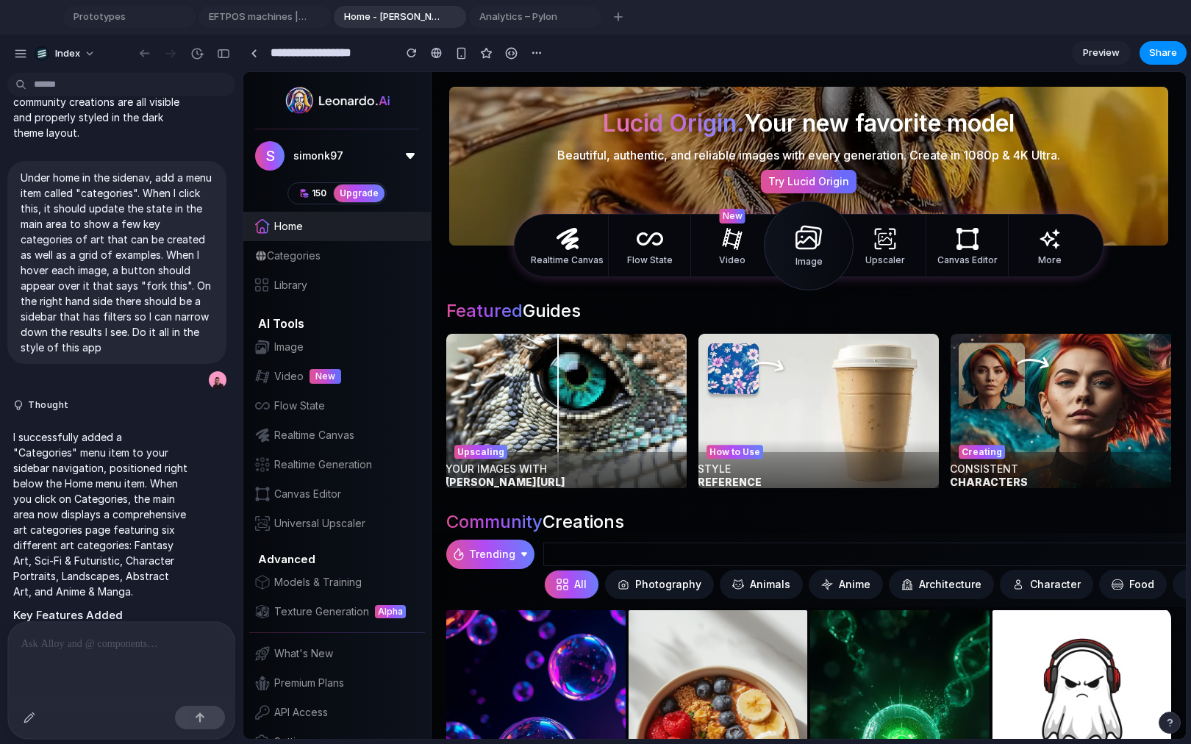
click at [175, 277] on p "Under home in the sidenav, add a menu item called "categories". When I click th…" at bounding box center [117, 262] width 193 height 185
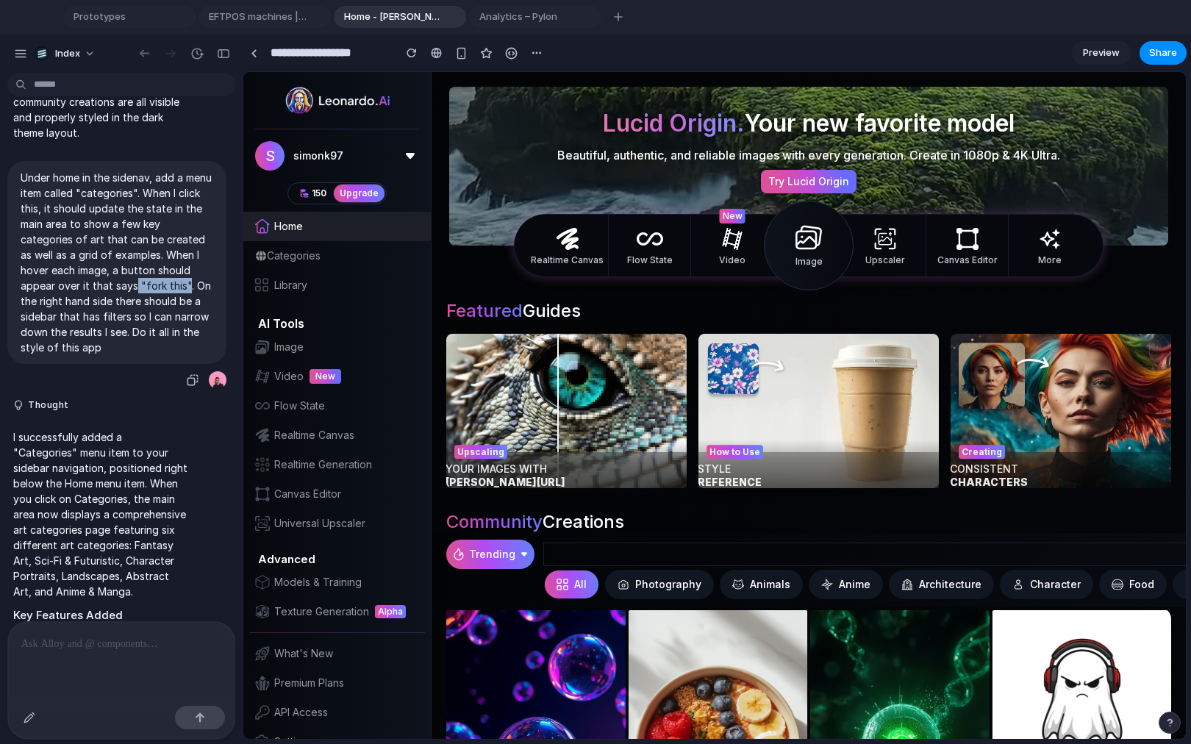
drag, startPoint x: 185, startPoint y: 285, endPoint x: 134, endPoint y: 284, distance: 50.8
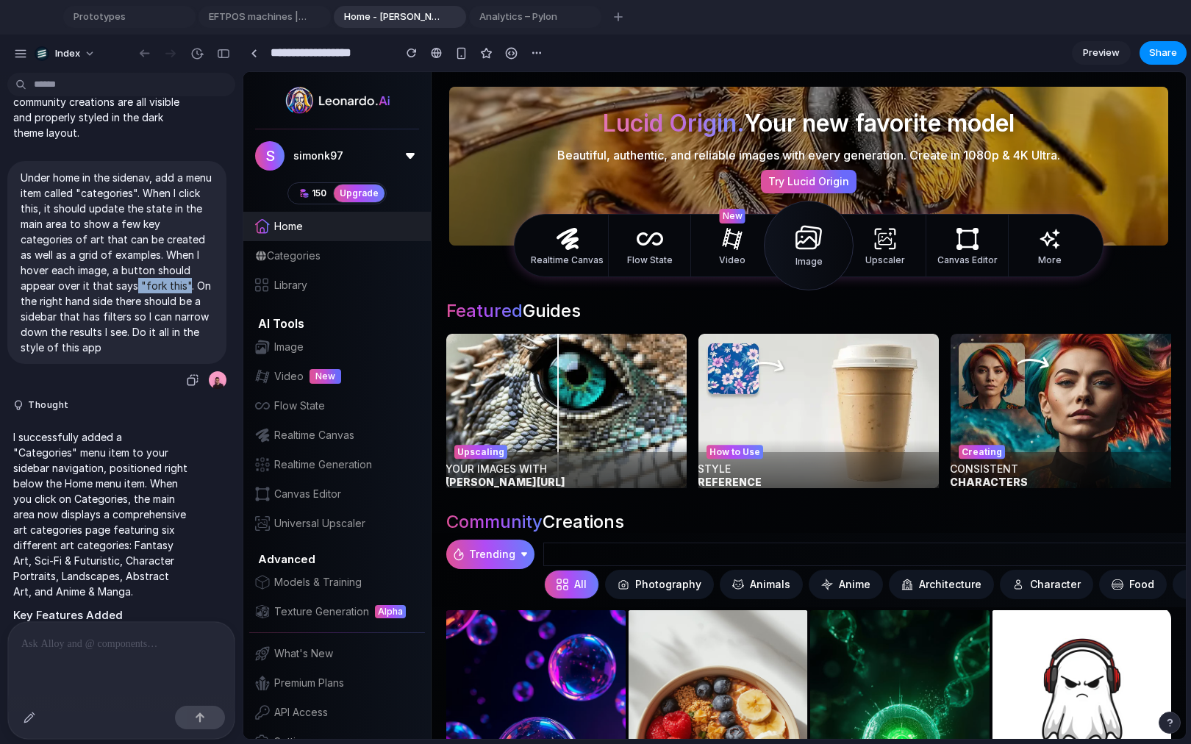
click at [134, 284] on p "Under home in the sidenav, add a menu item called "categories". When I click th…" at bounding box center [117, 262] width 193 height 185
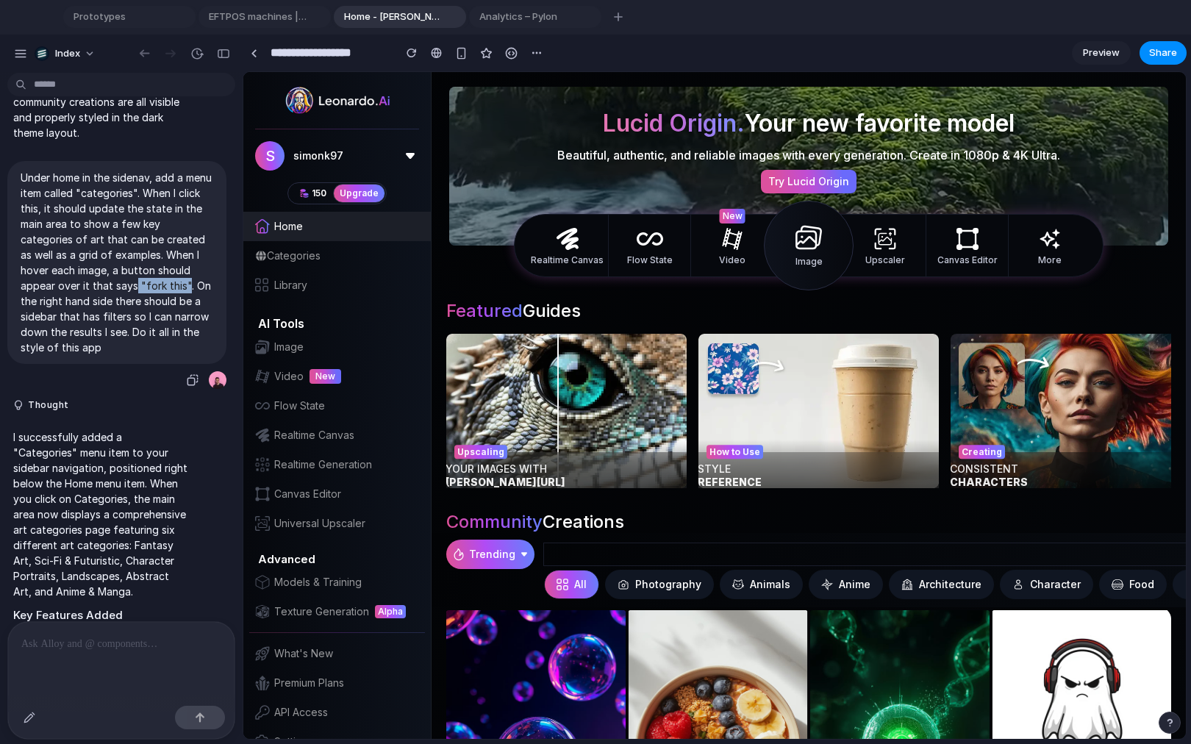
click at [133, 284] on p "Under home in the sidenav, add a menu item called "categories". When I click th…" at bounding box center [117, 262] width 193 height 185
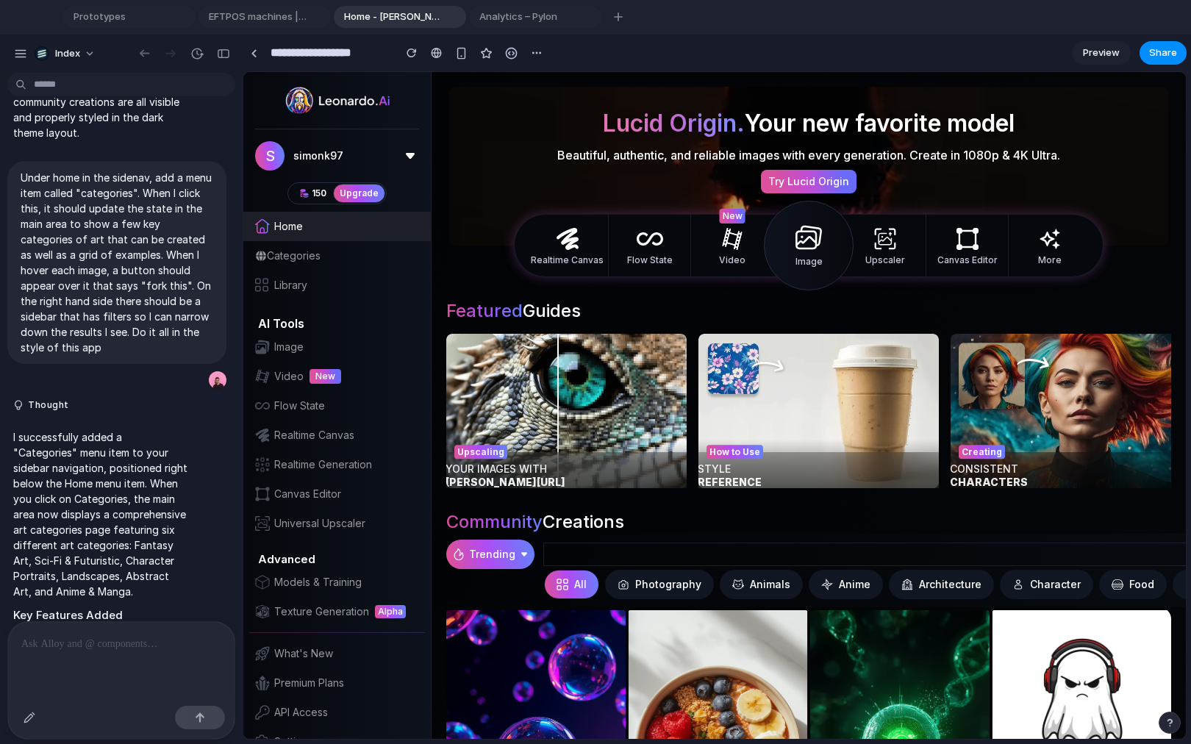
click at [332, 241] on div "Categories" at bounding box center [337, 255] width 188 height 29
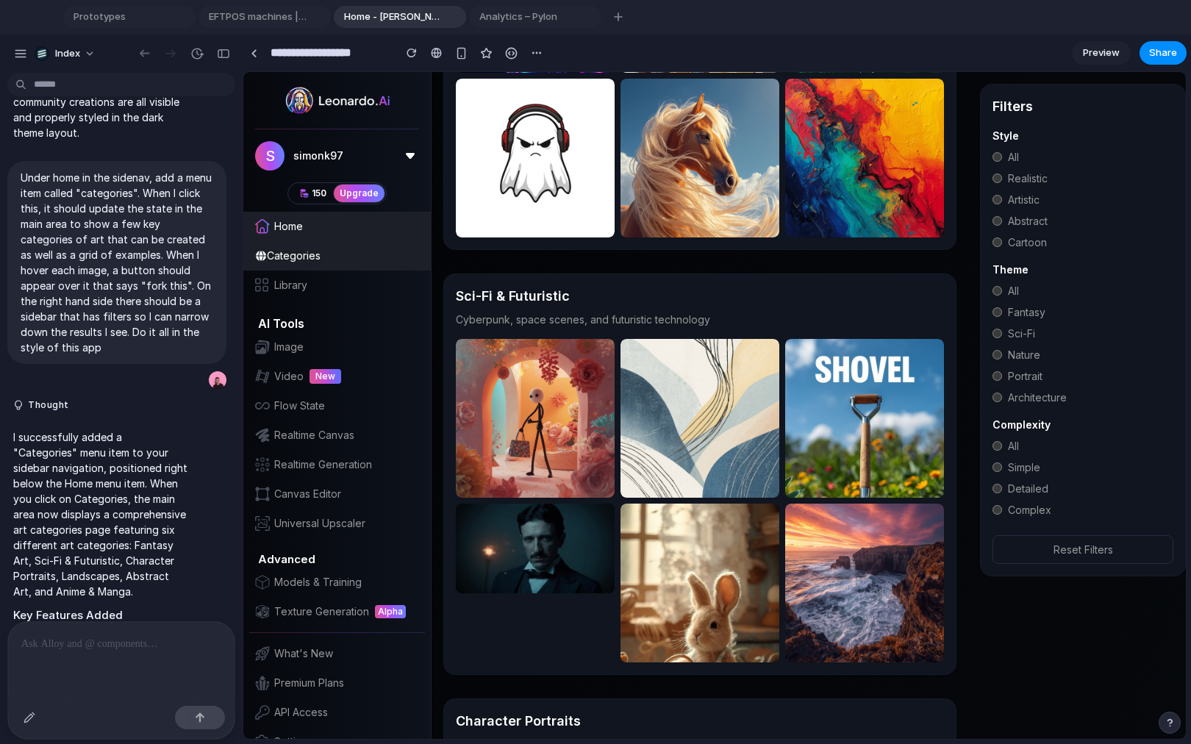
scroll to position [290, 0]
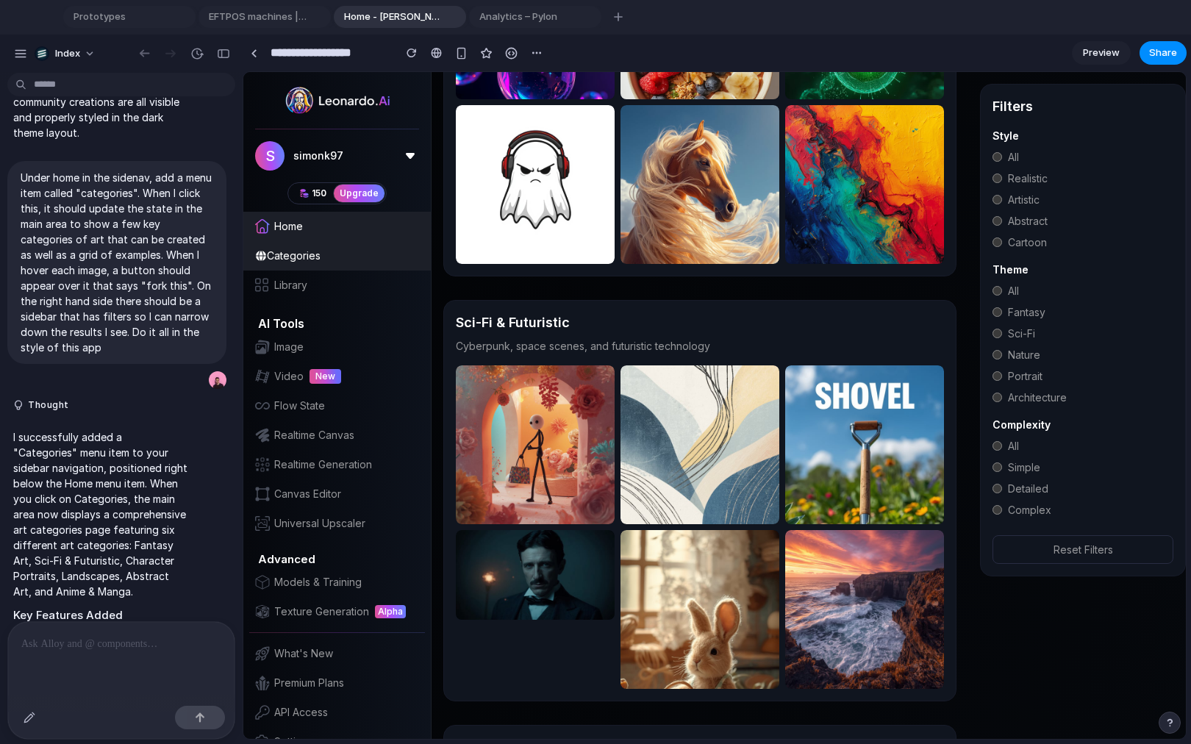
click at [320, 212] on div "Home" at bounding box center [337, 226] width 188 height 29
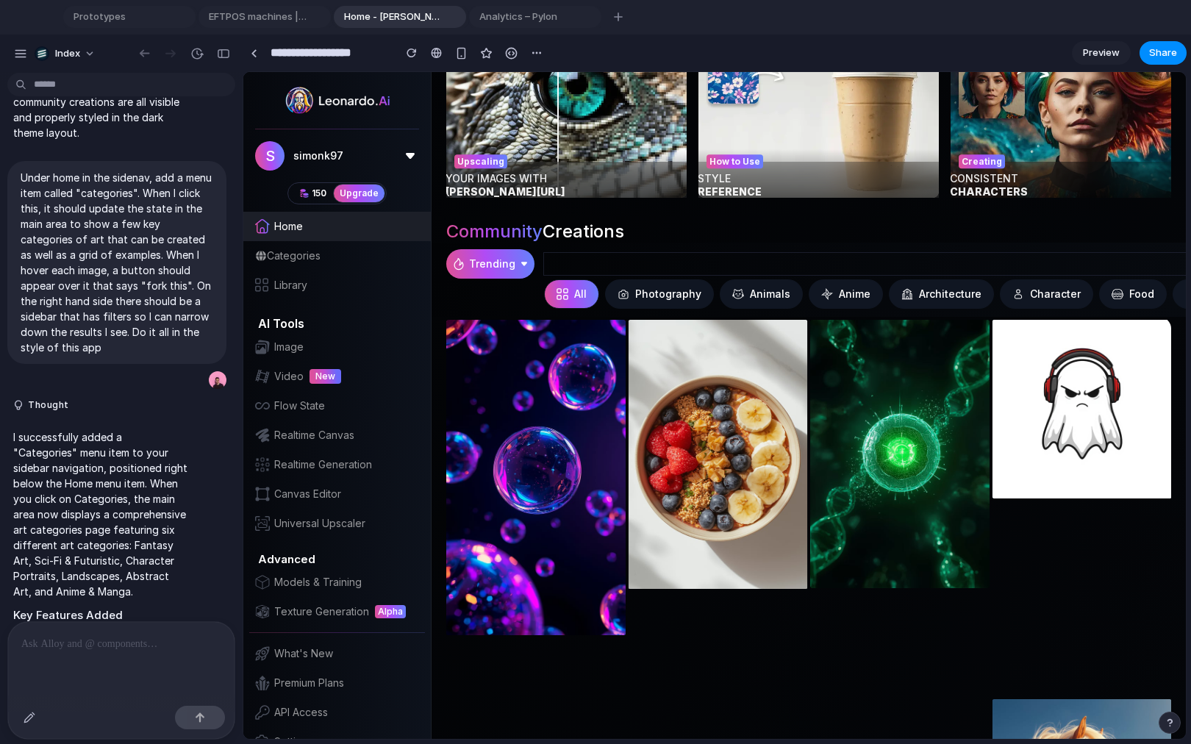
click at [288, 241] on div "Categories" at bounding box center [337, 255] width 188 height 29
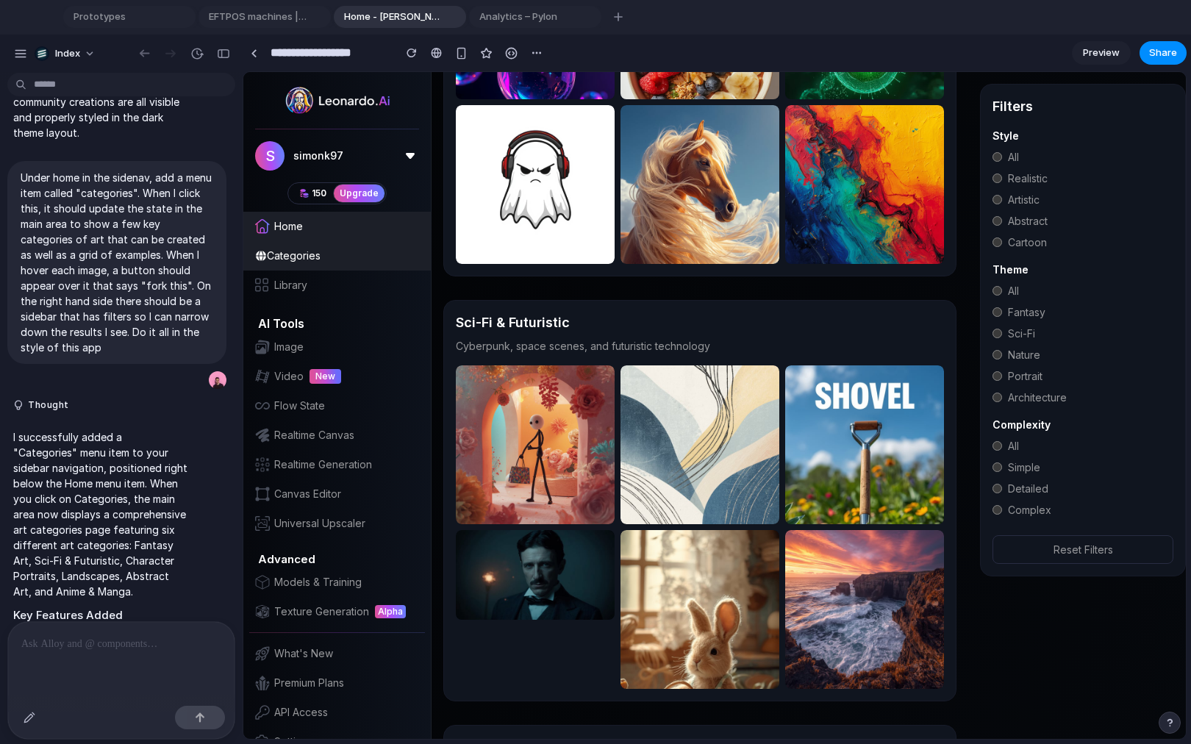
scroll to position [0, 0]
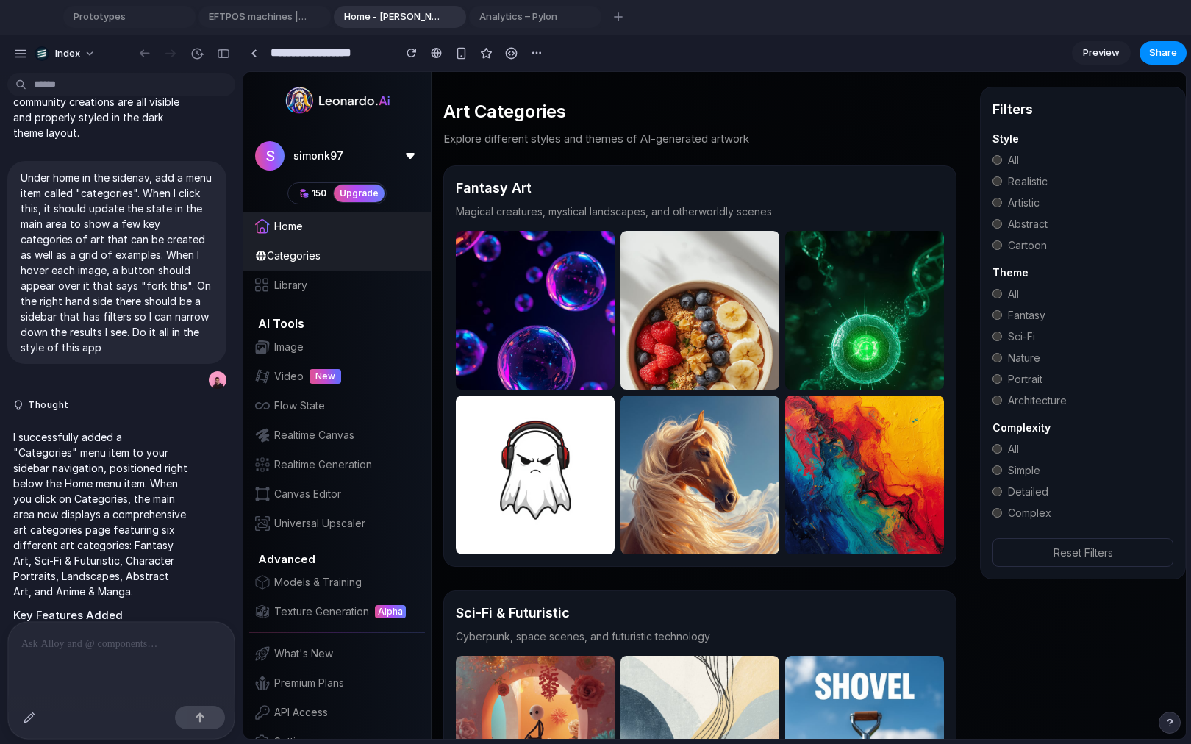
click at [276, 219] on span "Home" at bounding box center [288, 226] width 29 height 15
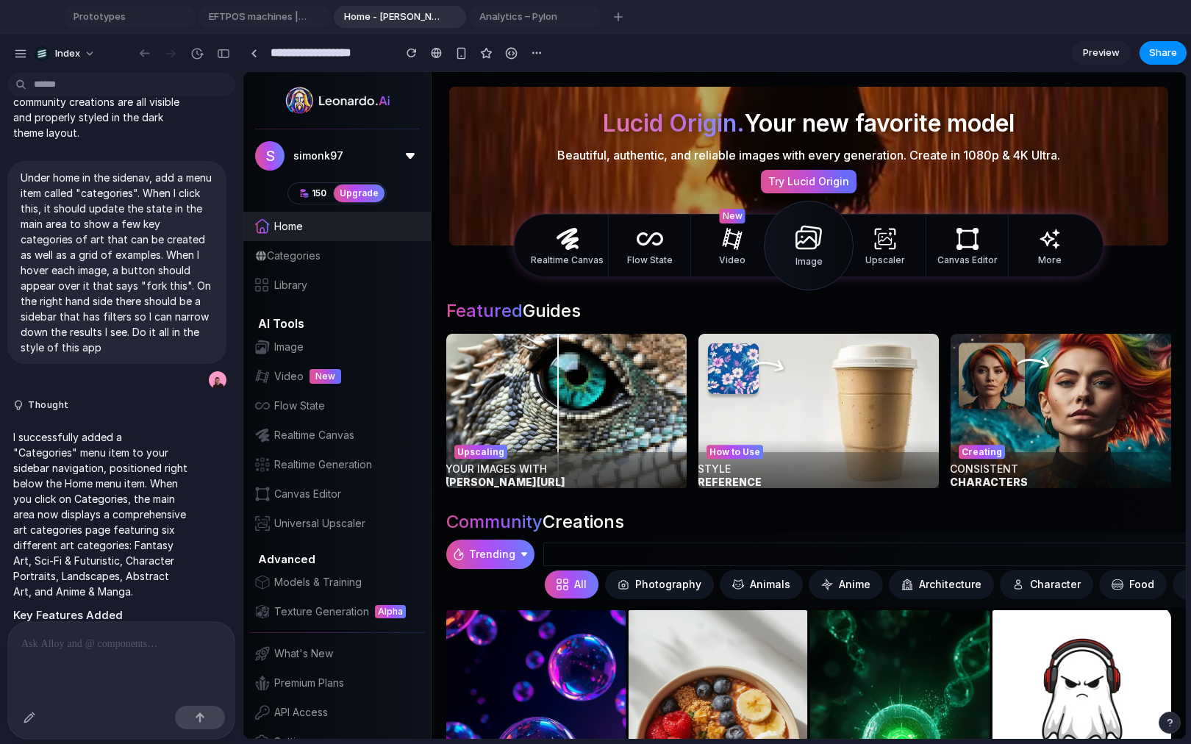
click at [279, 249] on span "Categories" at bounding box center [294, 256] width 54 height 15
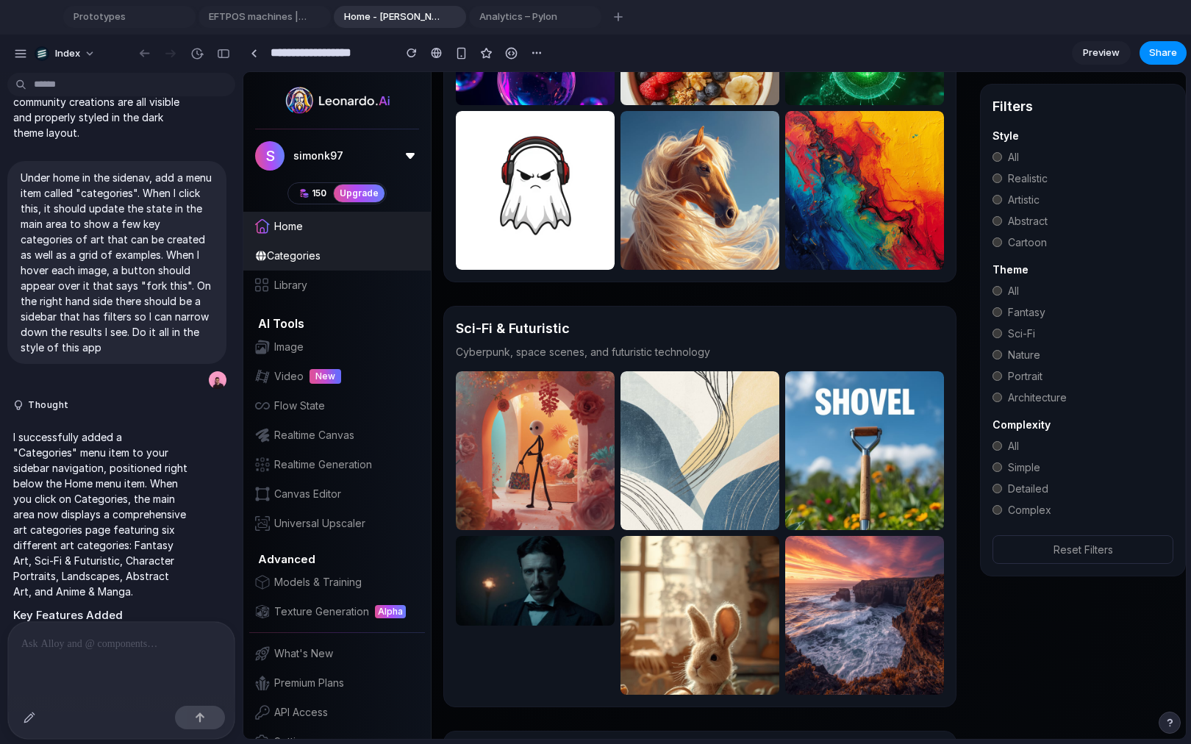
scroll to position [287, 0]
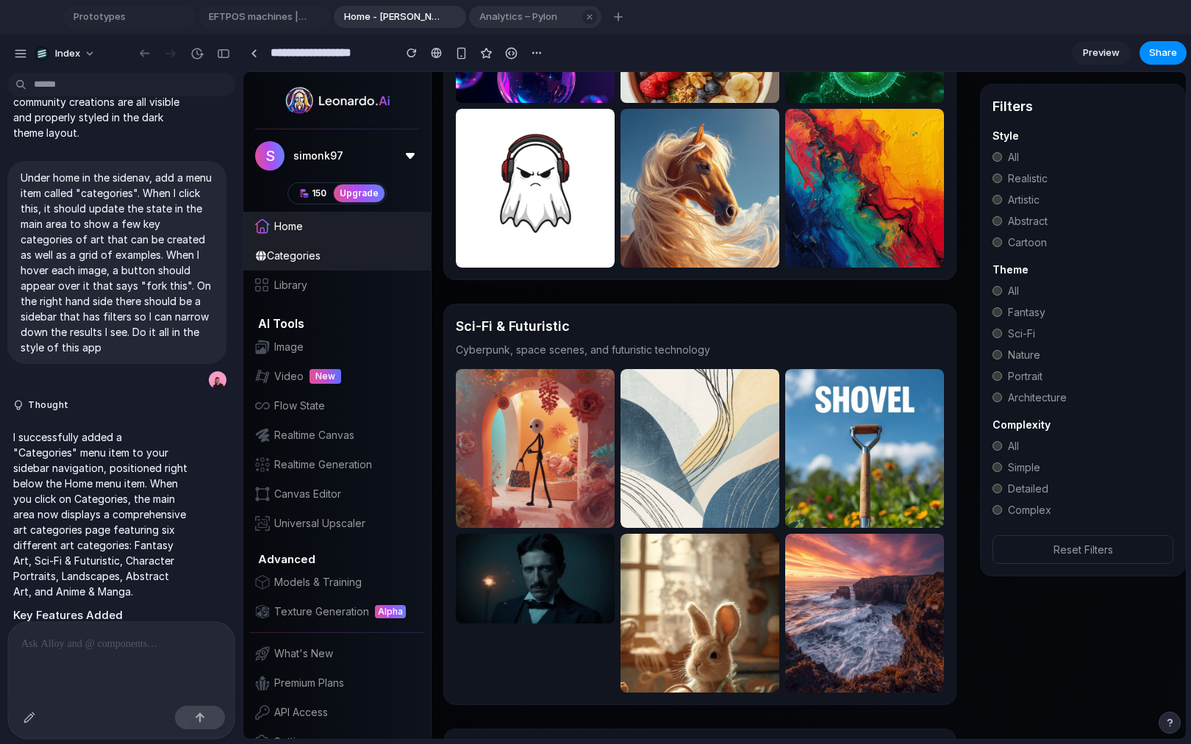
click at [505, 11] on span "Analytics – Pylon" at bounding box center [526, 17] width 104 height 15
type input "**********"
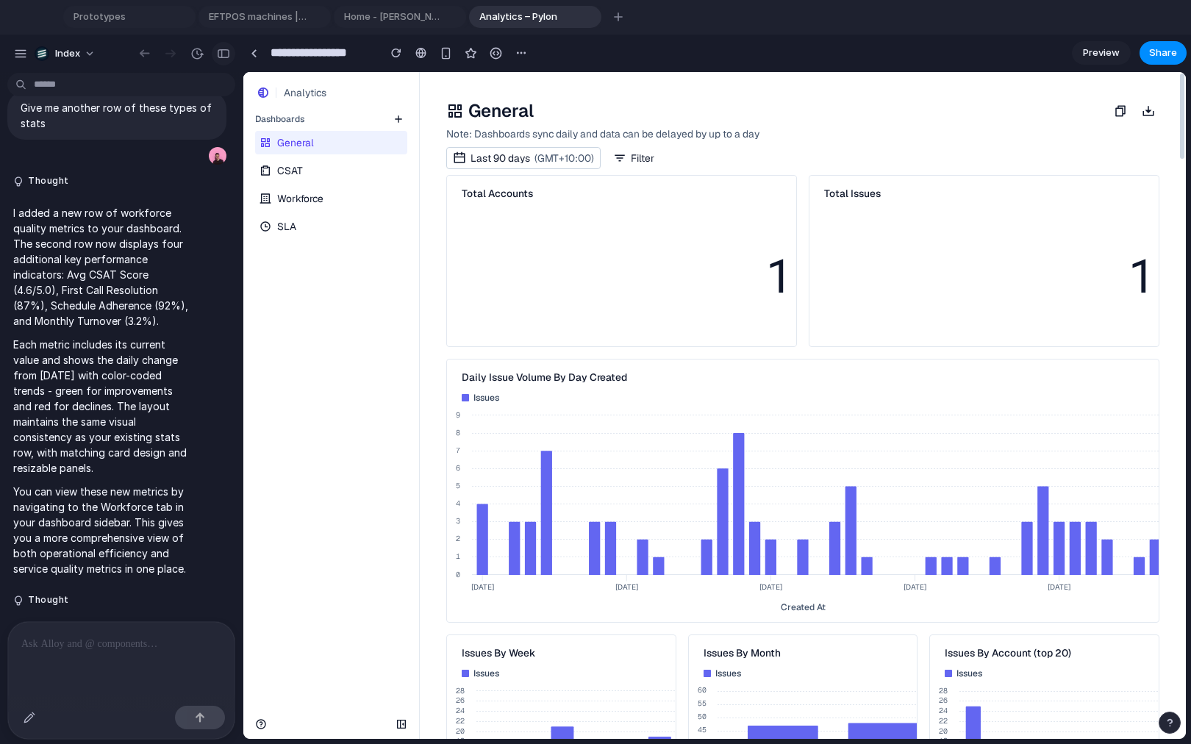
click at [224, 50] on div "button" at bounding box center [223, 54] width 13 height 10
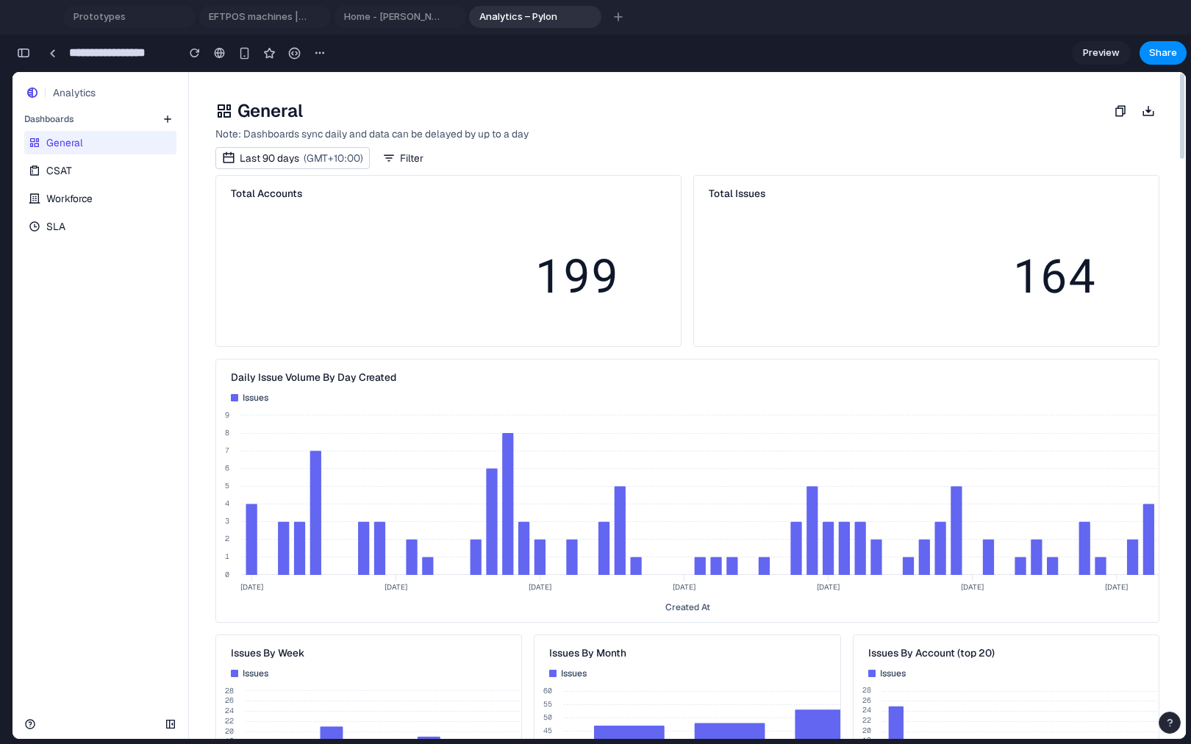
click at [63, 166] on span "CSAT" at bounding box center [59, 170] width 26 height 15
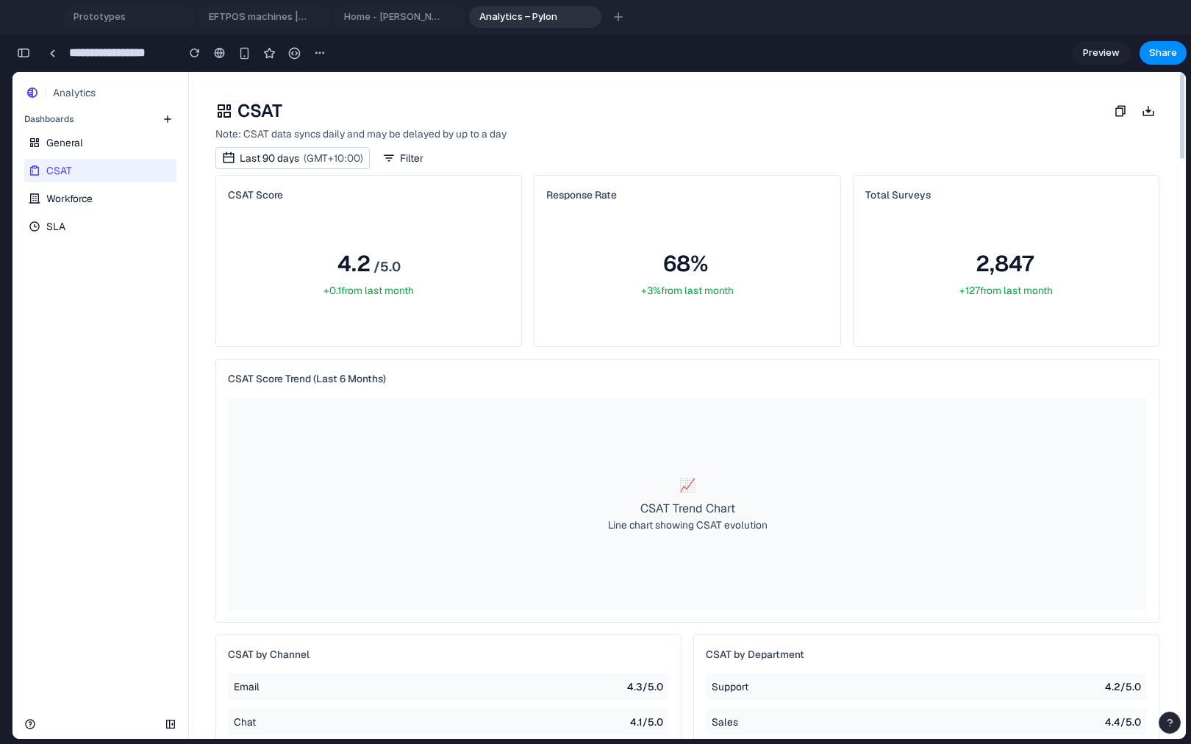
click at [105, 209] on link "Workforce" at bounding box center [98, 199] width 149 height 24
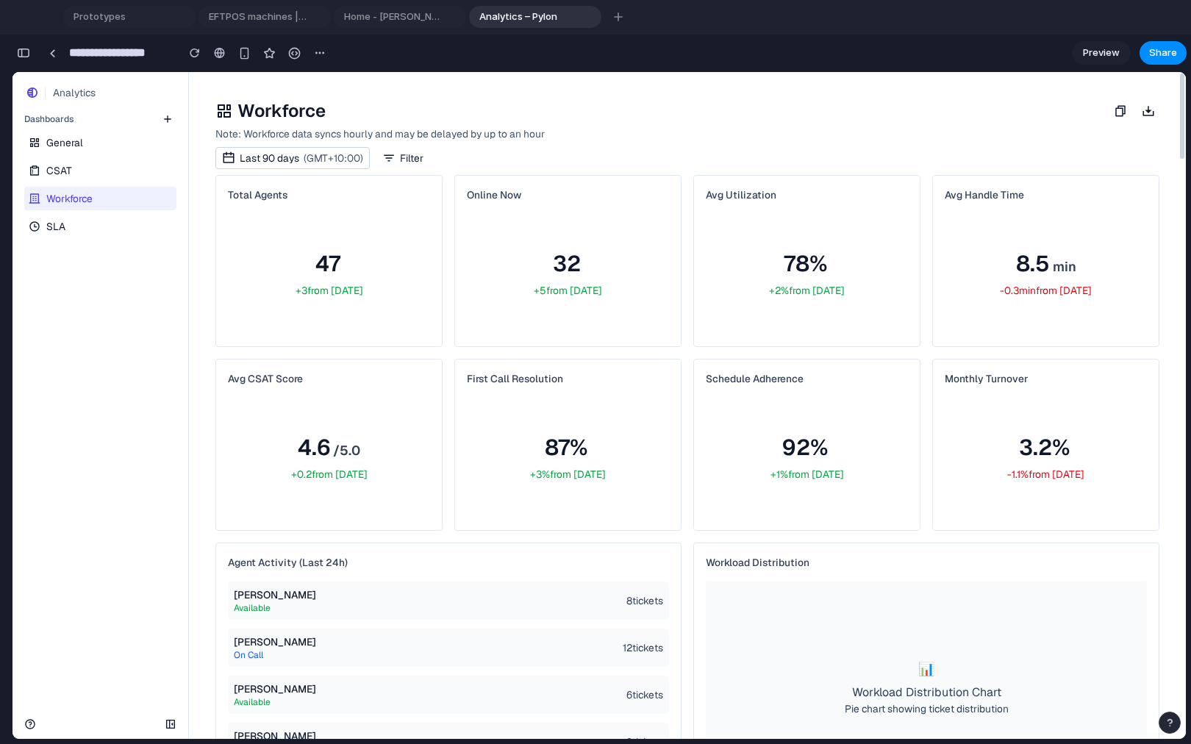
click at [117, 227] on link "SLA" at bounding box center [98, 227] width 149 height 24
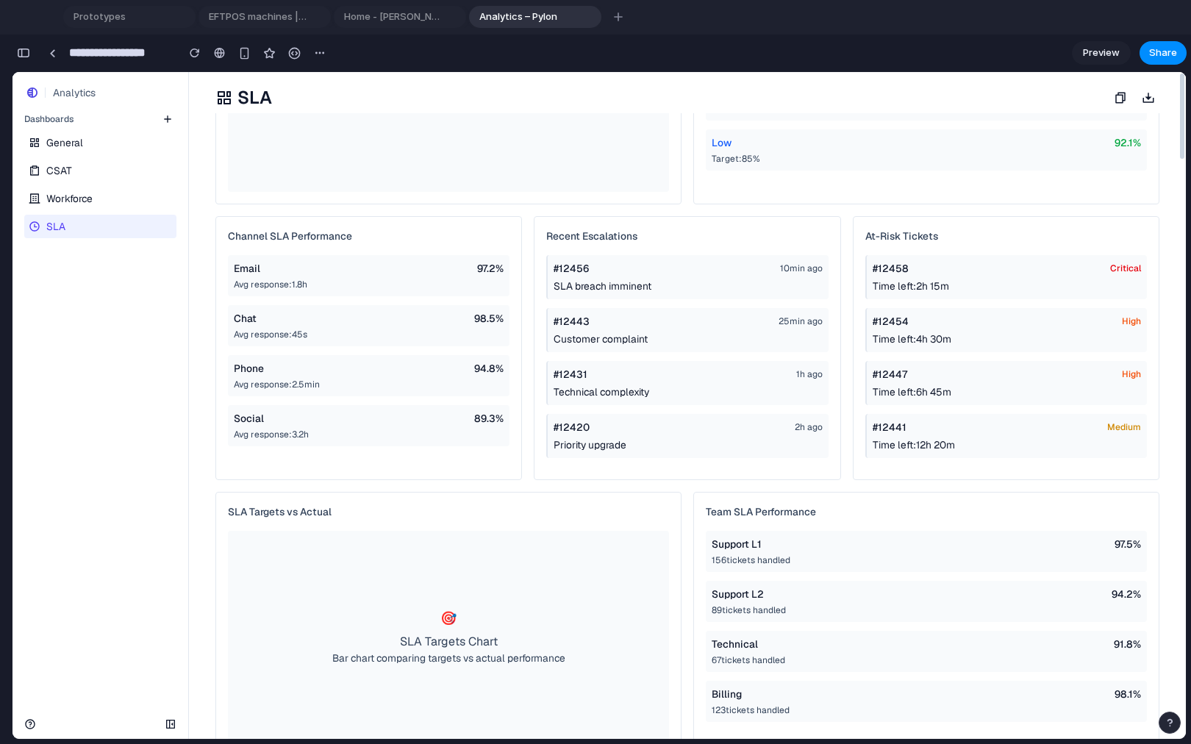
scroll to position [348, 0]
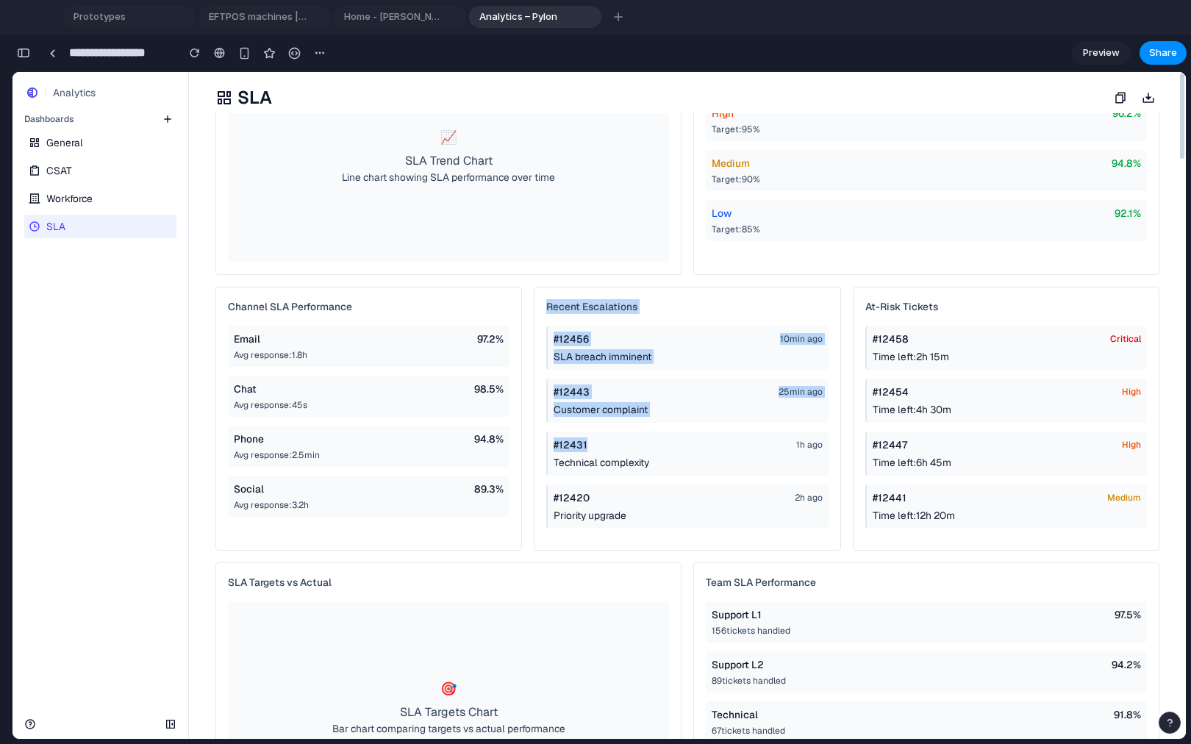
drag, startPoint x: 572, startPoint y: 292, endPoint x: 609, endPoint y: 450, distance: 162.3
click at [609, 450] on div "Recent Escalations #12456 10min ago SLA breach imminent #12443 25min ago Custom…" at bounding box center [687, 419] width 305 height 263
click at [609, 450] on div "#12431 1h ago" at bounding box center [688, 445] width 268 height 15
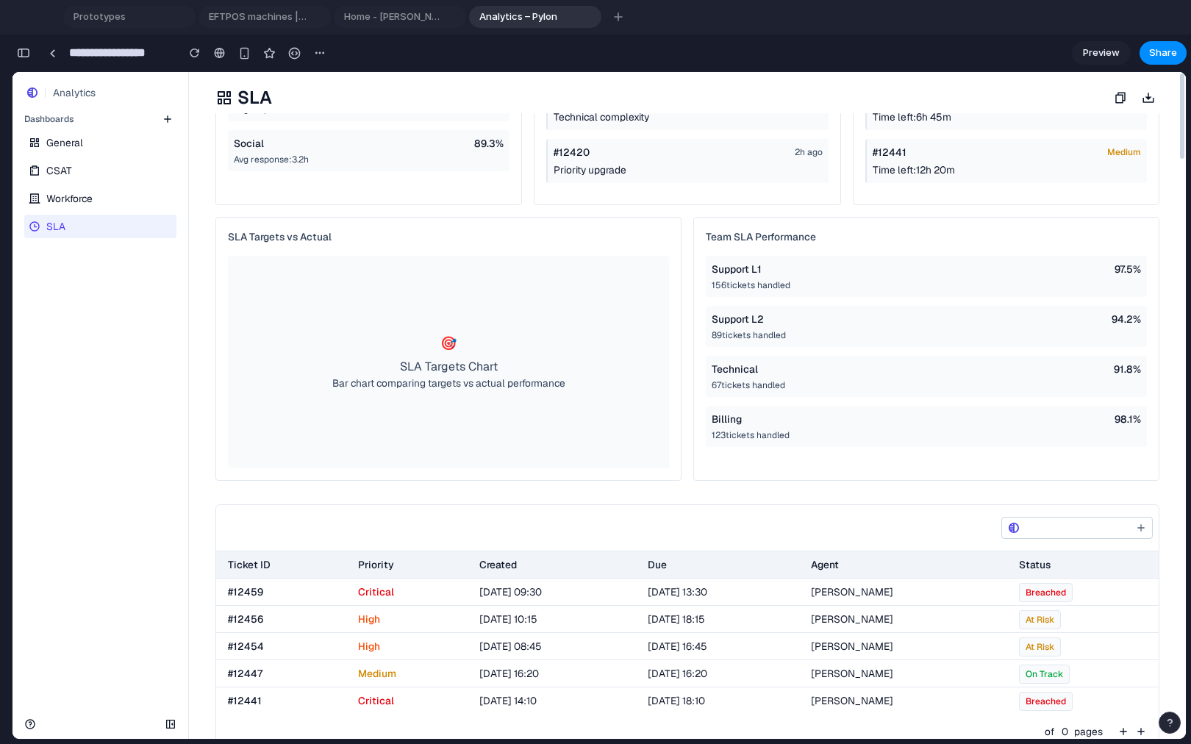
scroll to position [717, 0]
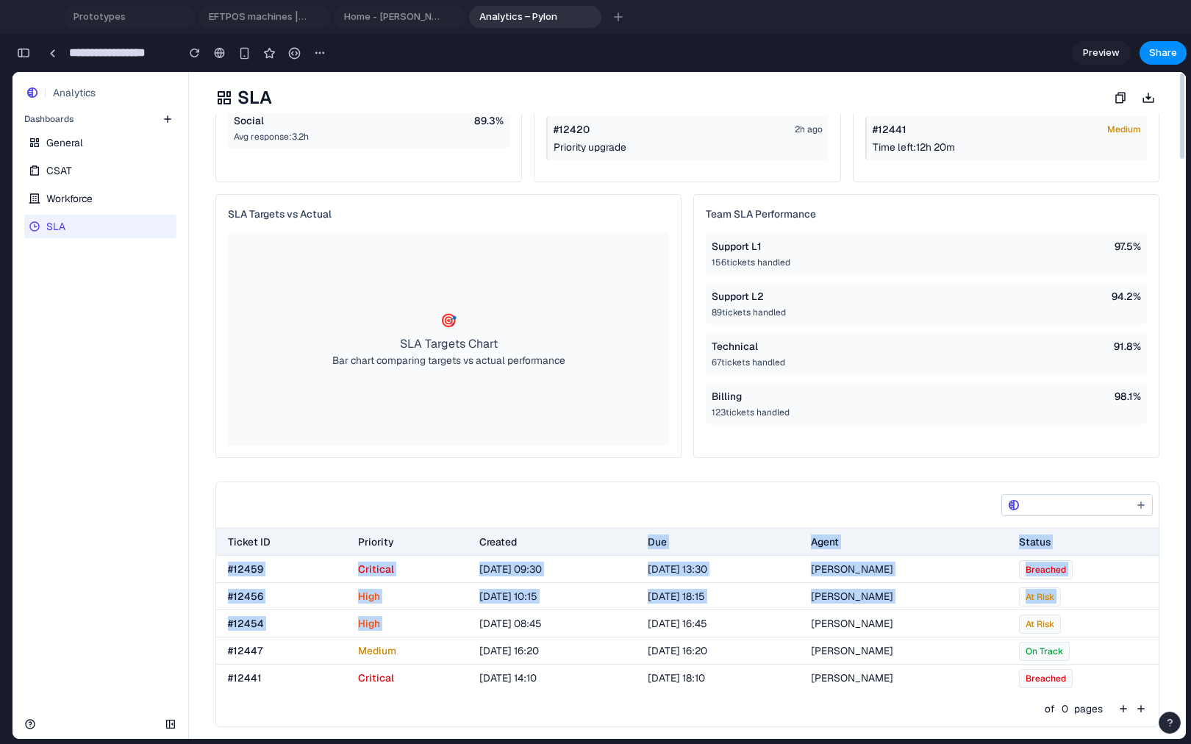
drag, startPoint x: 506, startPoint y: 552, endPoint x: 604, endPoint y: 612, distance: 115.1
click at [604, 612] on table "Ticket ID Priority Created Due Agent Status #12459 Critical 2024-01-15 09:30 20…" at bounding box center [687, 610] width 943 height 163
click at [604, 612] on td "2024-01-15 08:45" at bounding box center [552, 623] width 169 height 27
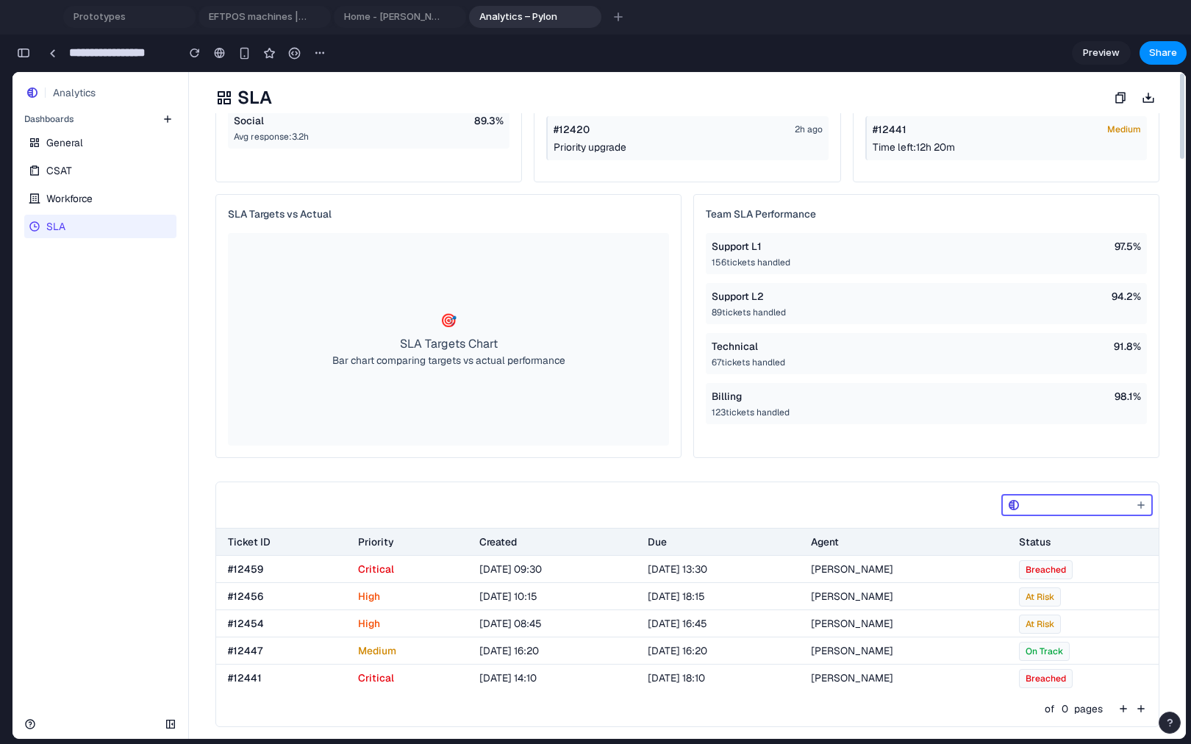
click at [1031, 506] on input "search" at bounding box center [1076, 505] width 103 height 18
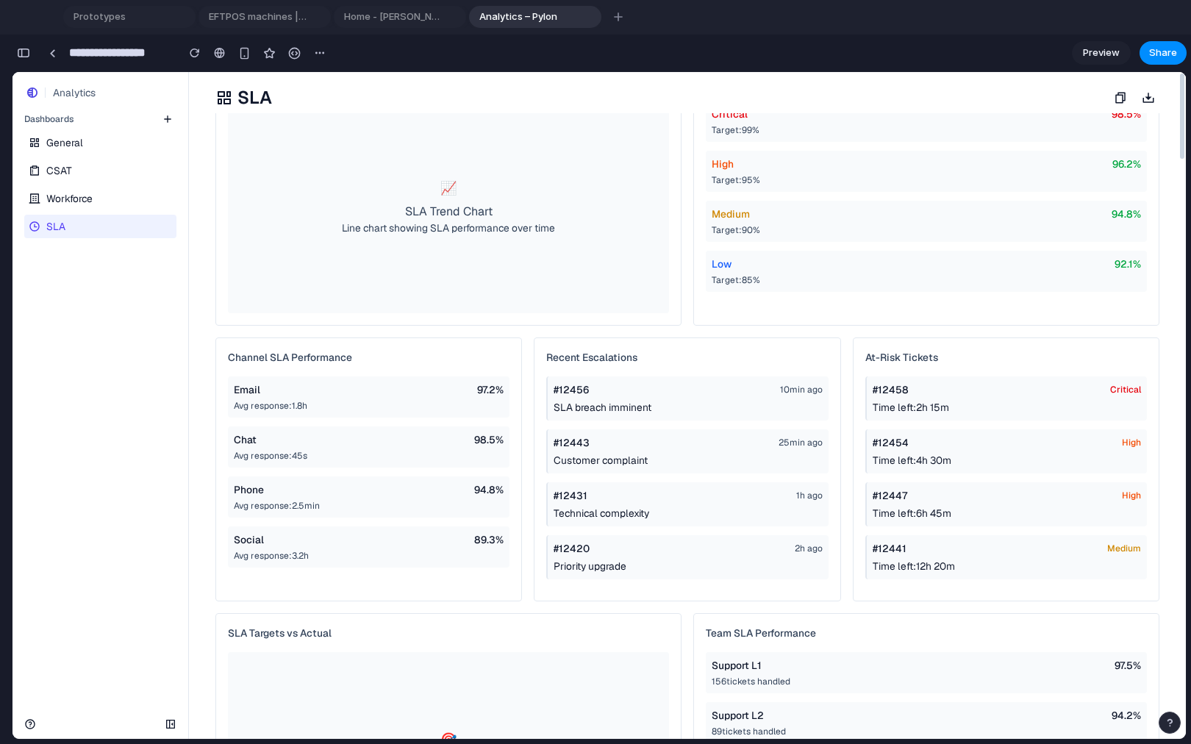
scroll to position [0, 0]
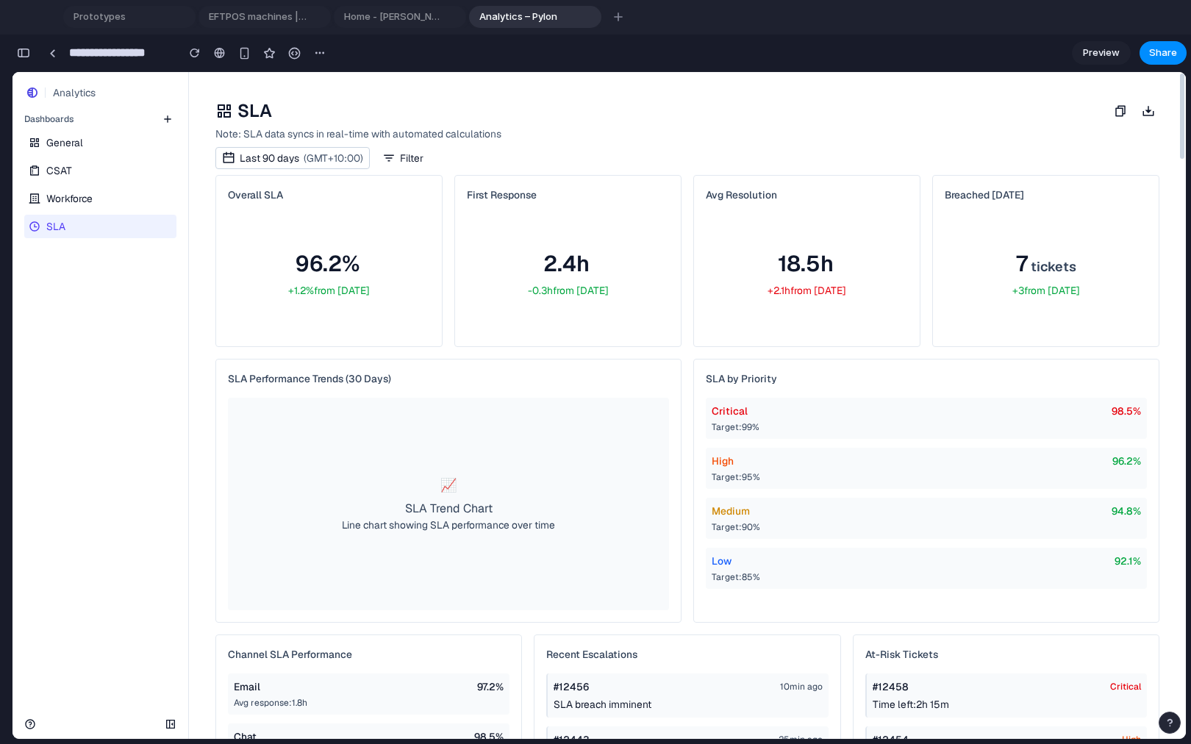
click at [690, 360] on div at bounding box center [688, 497] width 12 height 276
click at [19, 48] on div "button" at bounding box center [23, 53] width 13 height 10
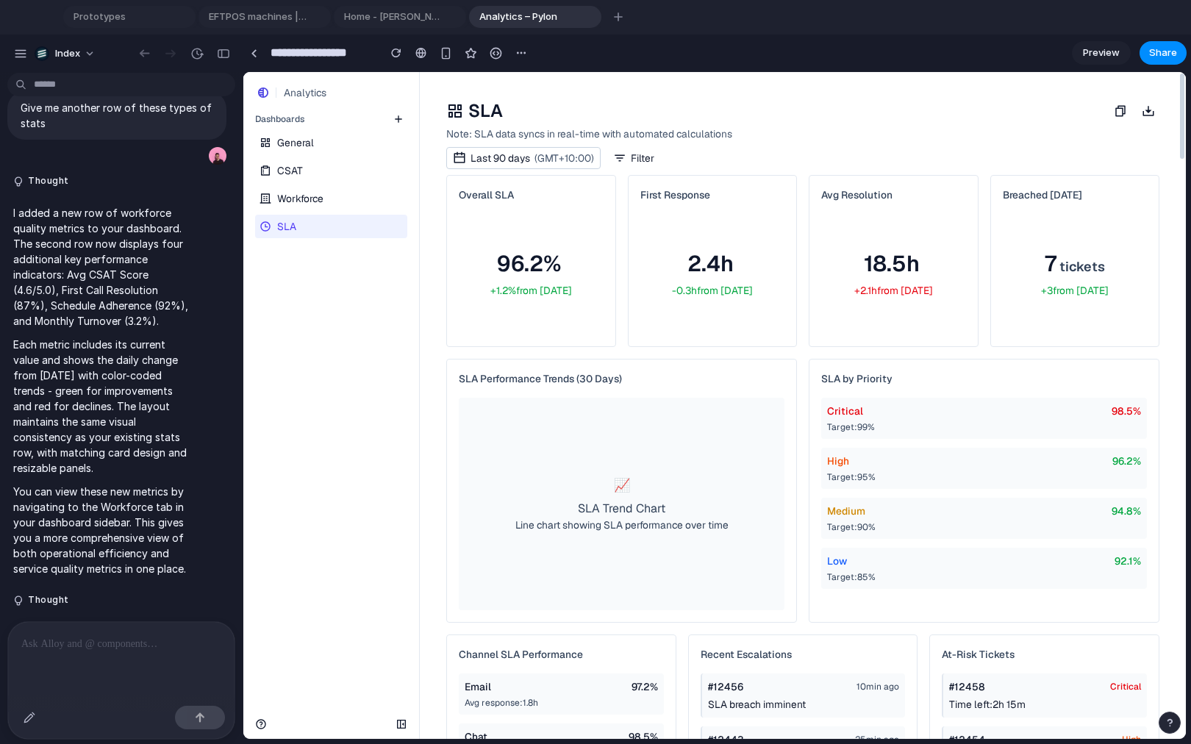
scroll to position [4233, 0]
